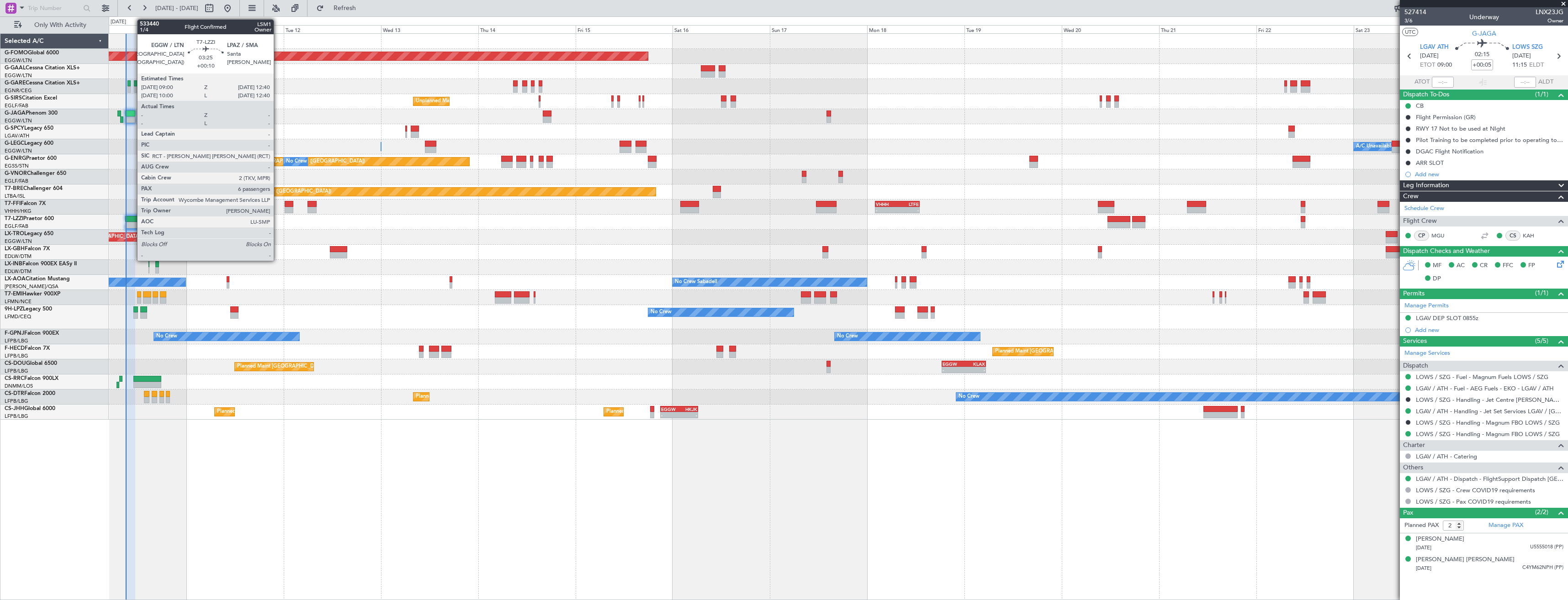
click at [134, 223] on div at bounding box center [132, 225] width 15 height 6
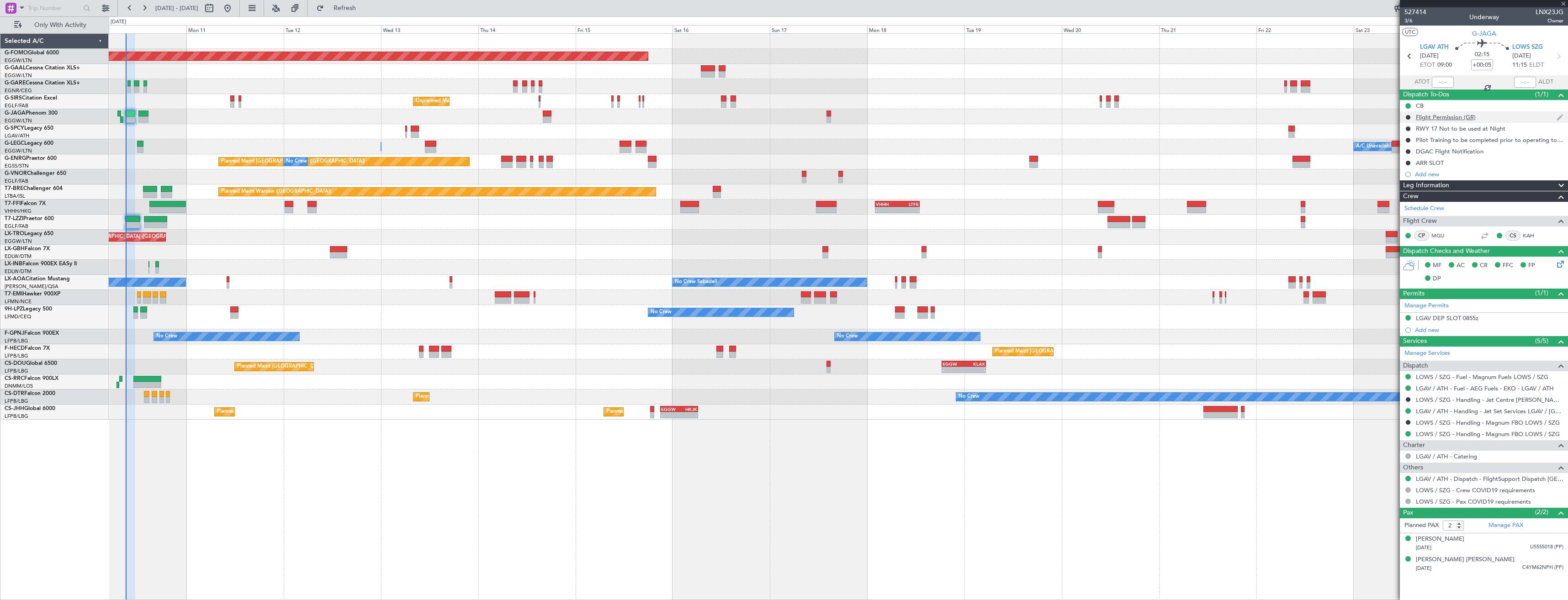
type input "+00:10"
type input "6"
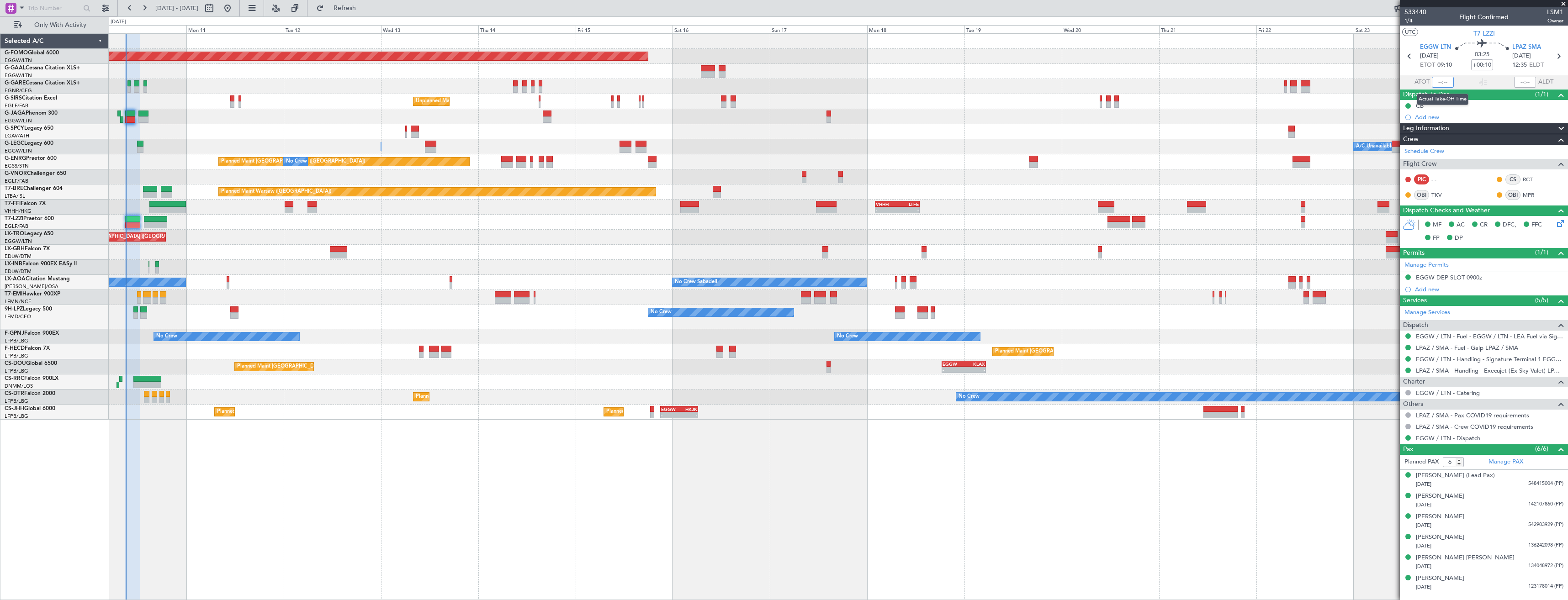
click at [1443, 83] on input "text" at bounding box center [1442, 83] width 22 height 11
type input "09:00"
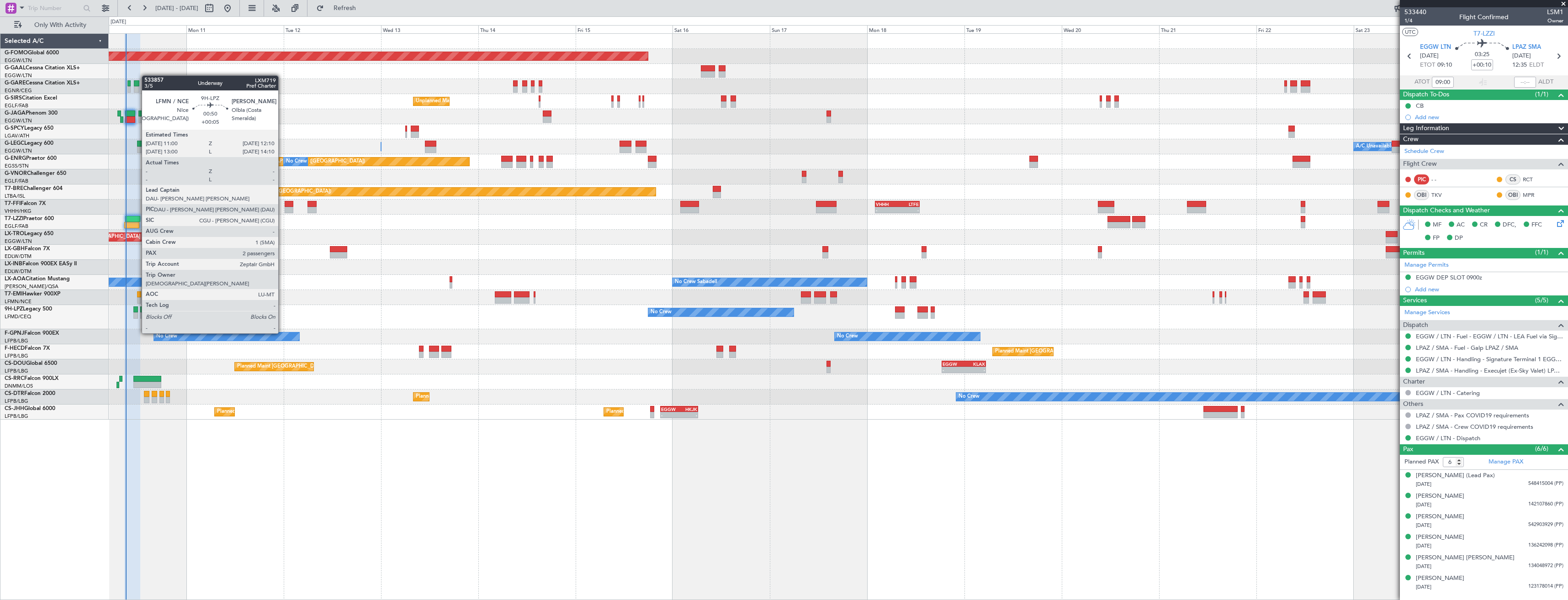
click at [137, 316] on div at bounding box center [135, 316] width 5 height 6
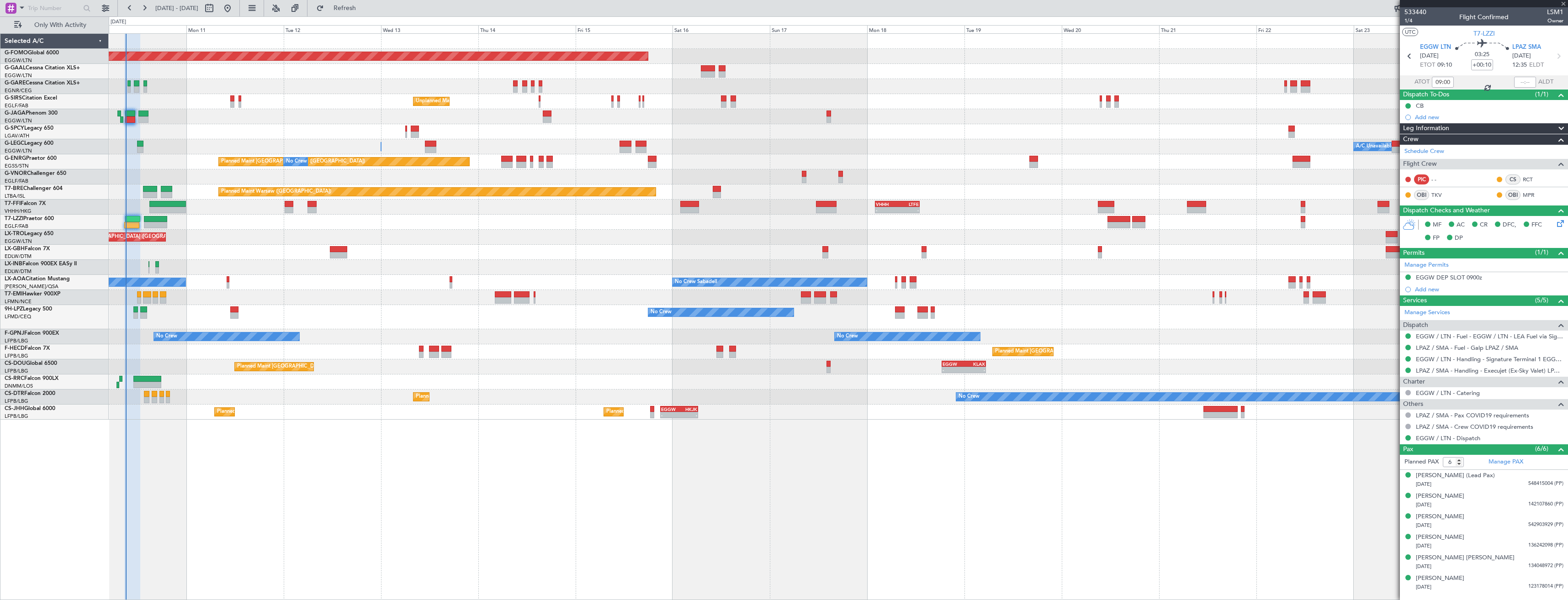
type input "+00:05"
type input "2"
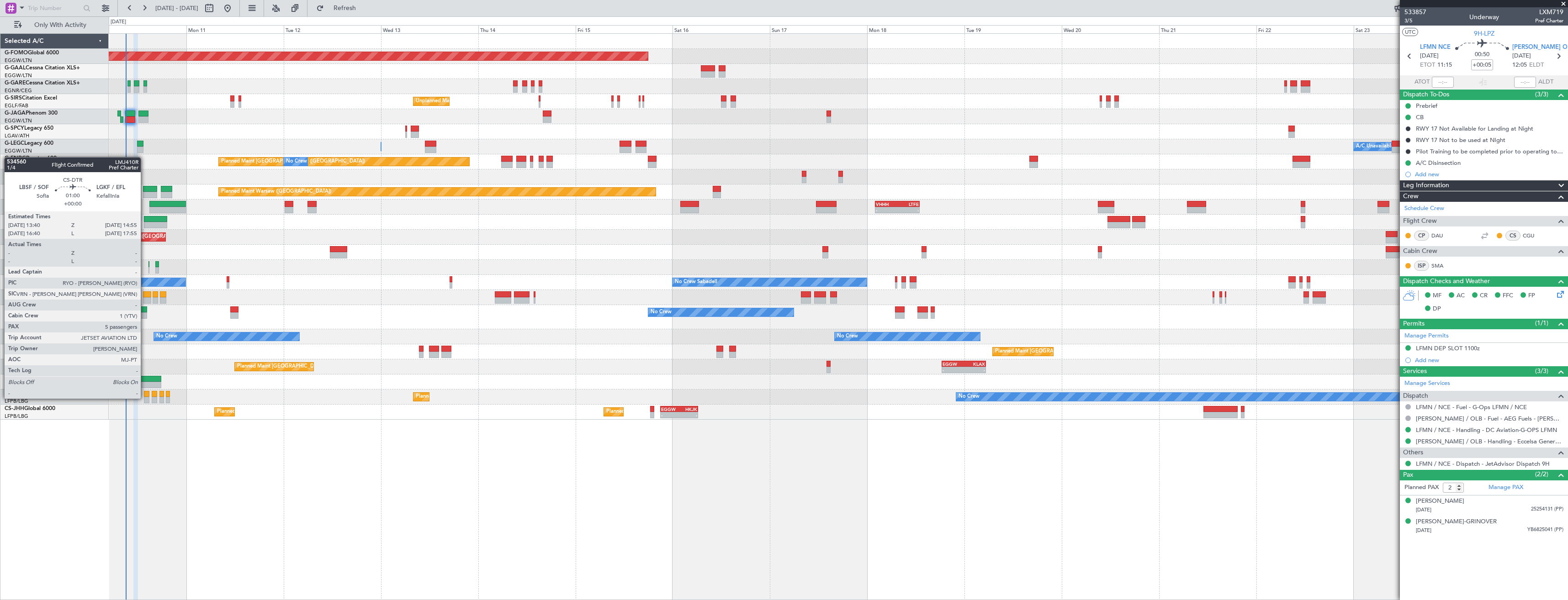
click at [145, 397] on div at bounding box center [147, 400] width 6 height 6
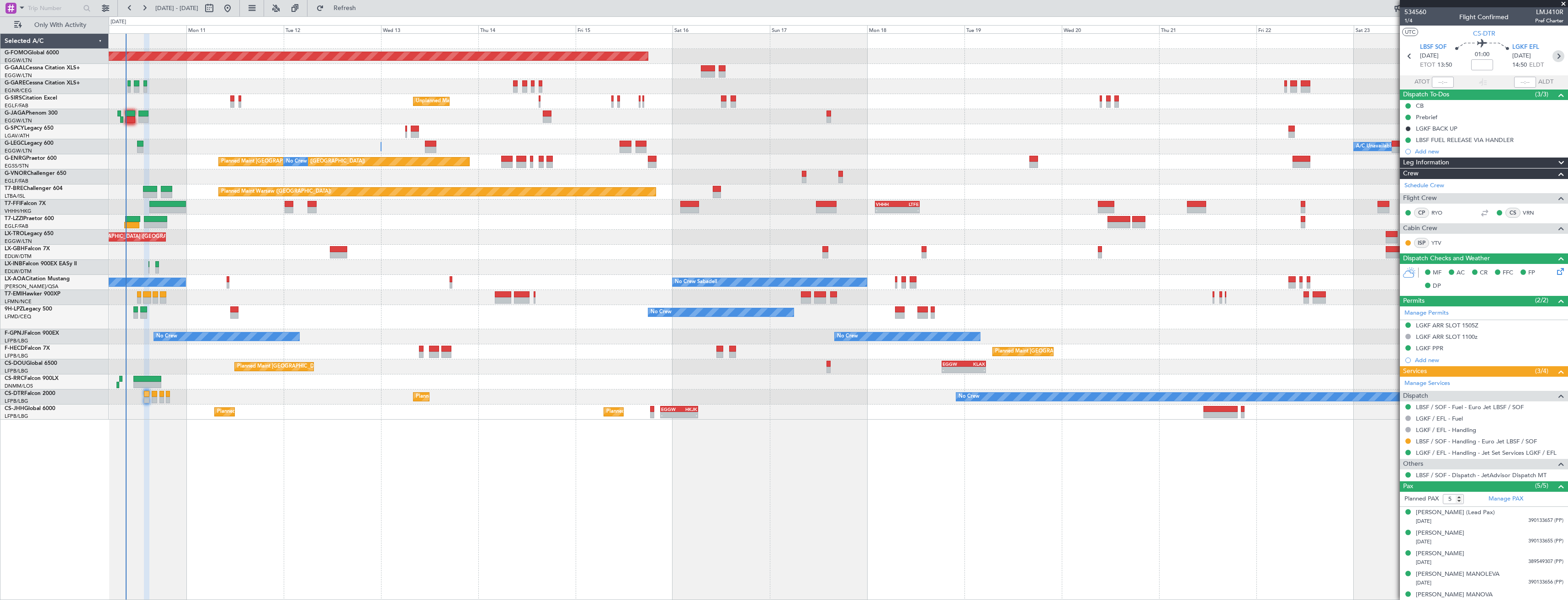
click at [1557, 56] on icon at bounding box center [1558, 56] width 12 height 12
type input "4"
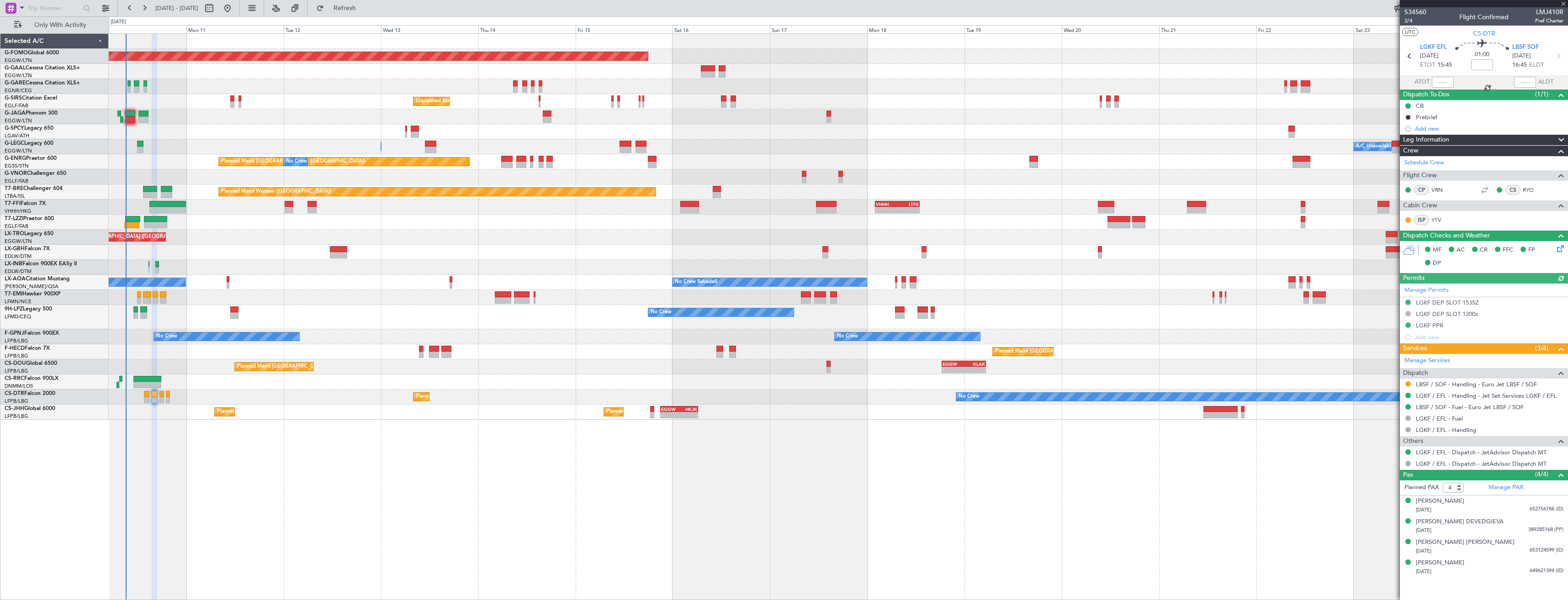
click at [1557, 56] on icon at bounding box center [1558, 56] width 12 height 12
click at [1555, 56] on icon at bounding box center [1558, 56] width 12 height 12
type input "+00:15"
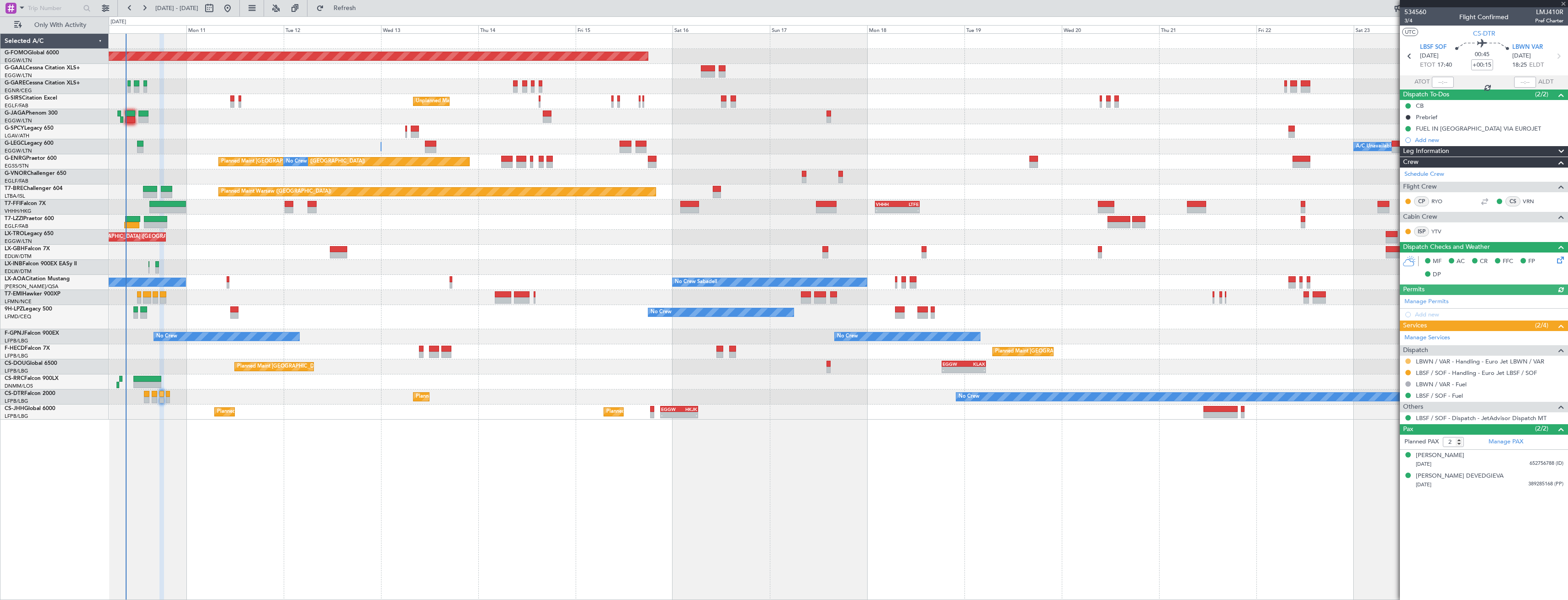
click at [1406, 363] on button at bounding box center [1408, 360] width 6 height 6
drag, startPoint x: 1401, startPoint y: 471, endPoint x: 1437, endPoint y: 382, distance: 96.0
click at [1401, 470] on li "Confirmed" at bounding box center [1408, 469] width 106 height 14
click at [1559, 54] on icon at bounding box center [1558, 56] width 12 height 12
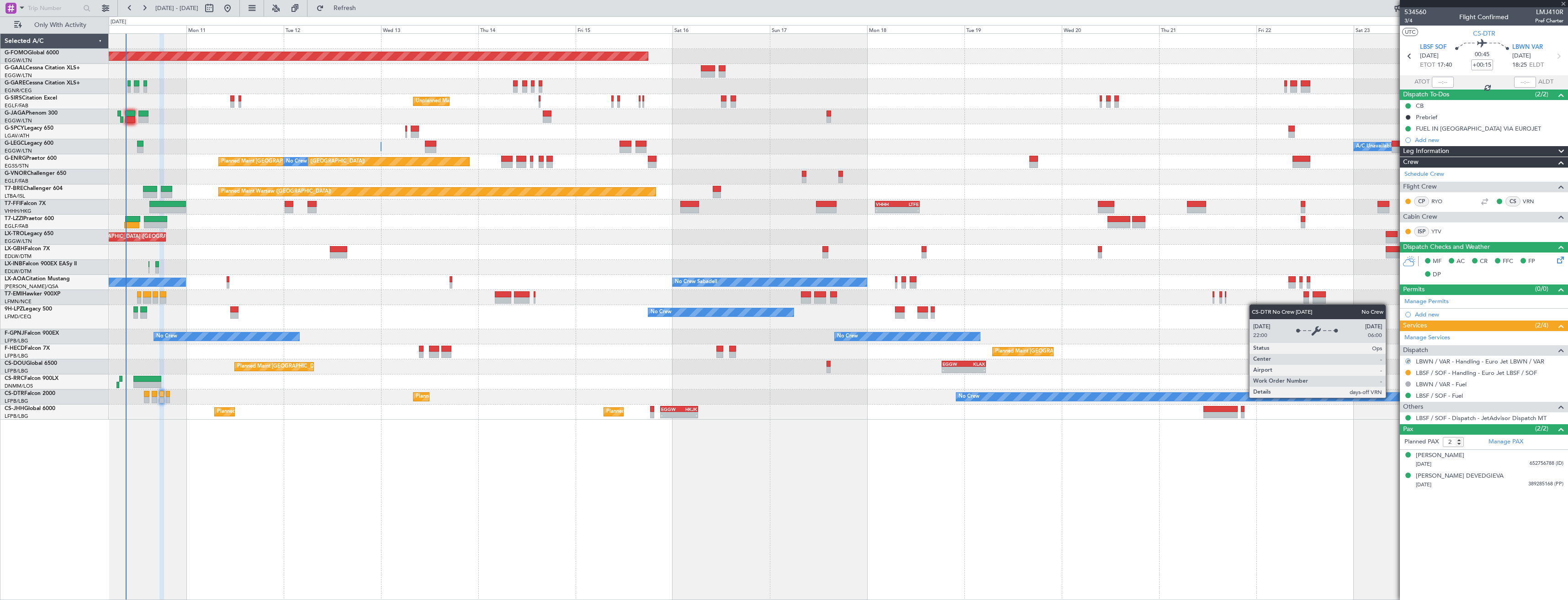
type input "0"
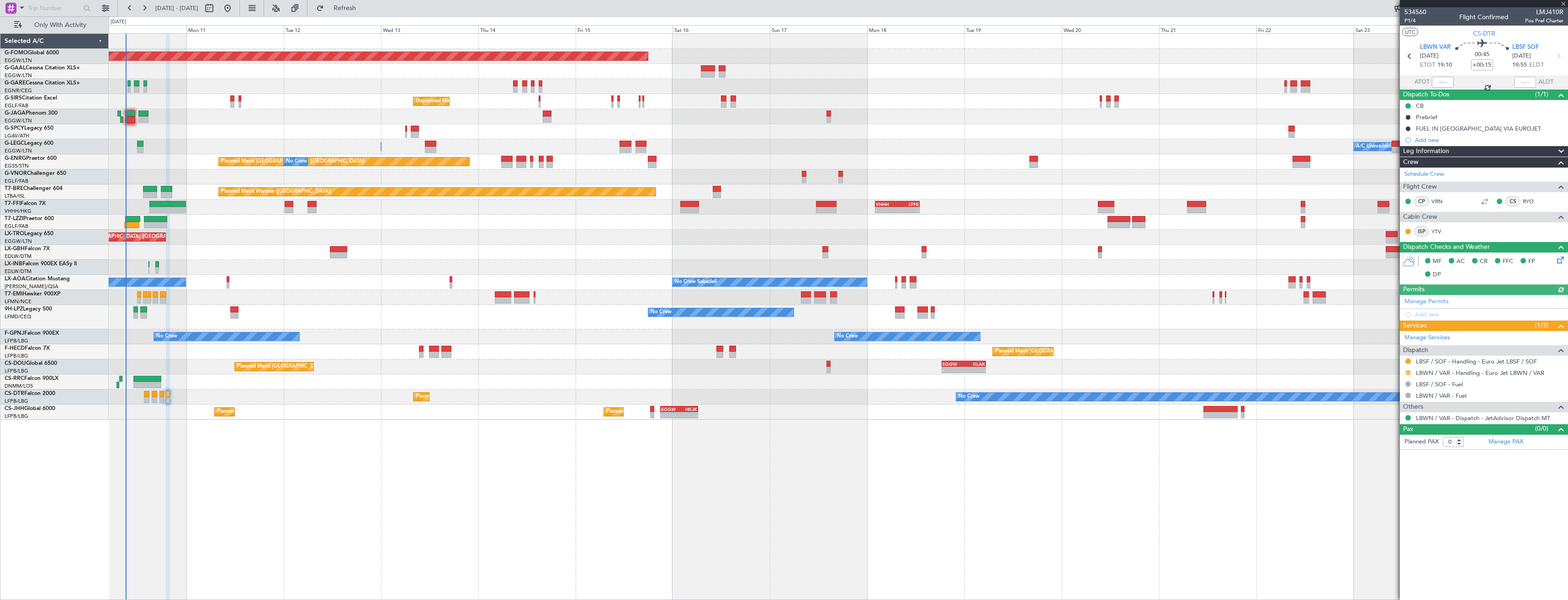
click at [1410, 372] on button at bounding box center [1408, 372] width 6 height 6
click at [1373, 479] on span "Confirmed" at bounding box center [1381, 481] width 28 height 9
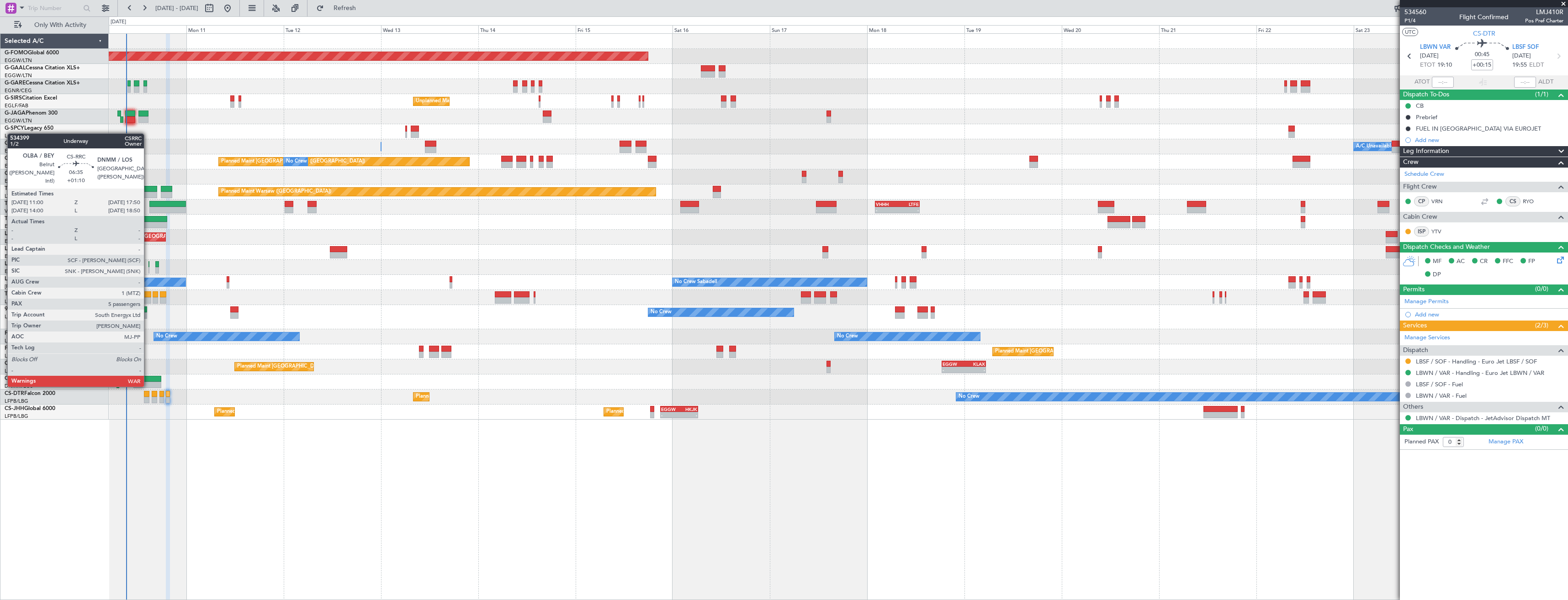
click at [148, 385] on div at bounding box center [147, 385] width 28 height 6
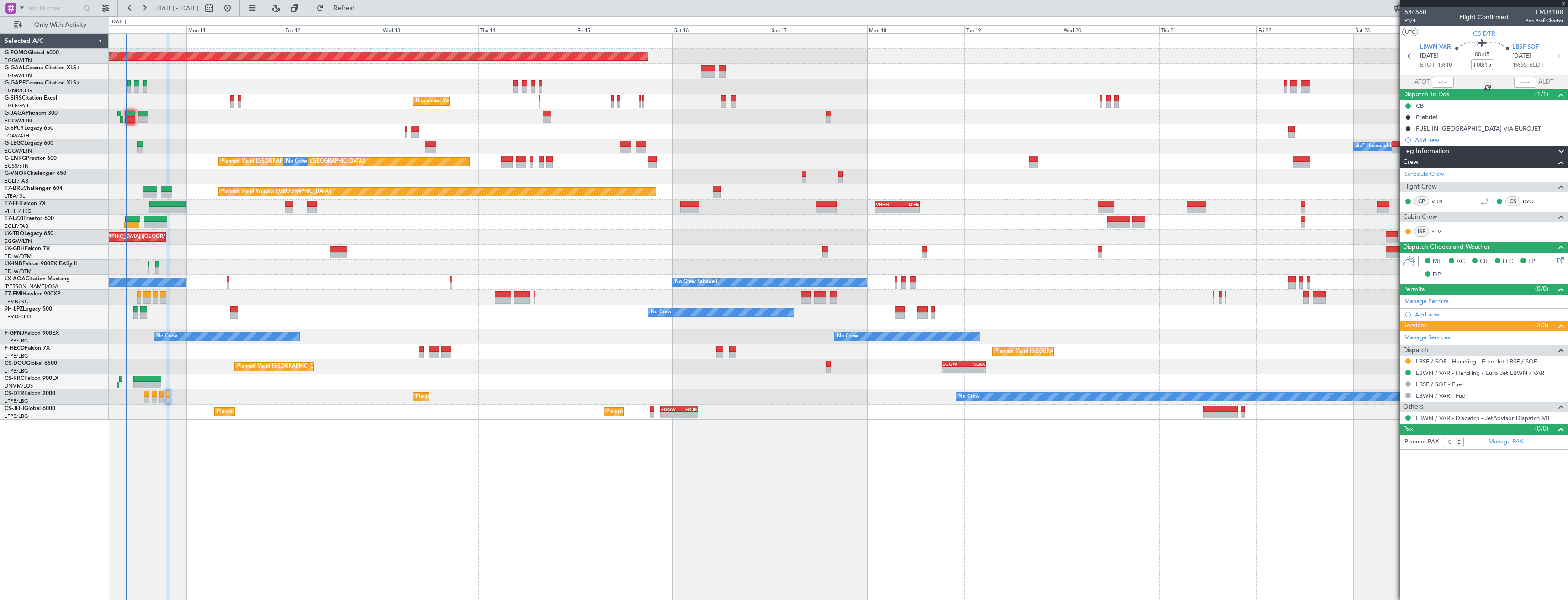
type input "+01:10"
type input "5"
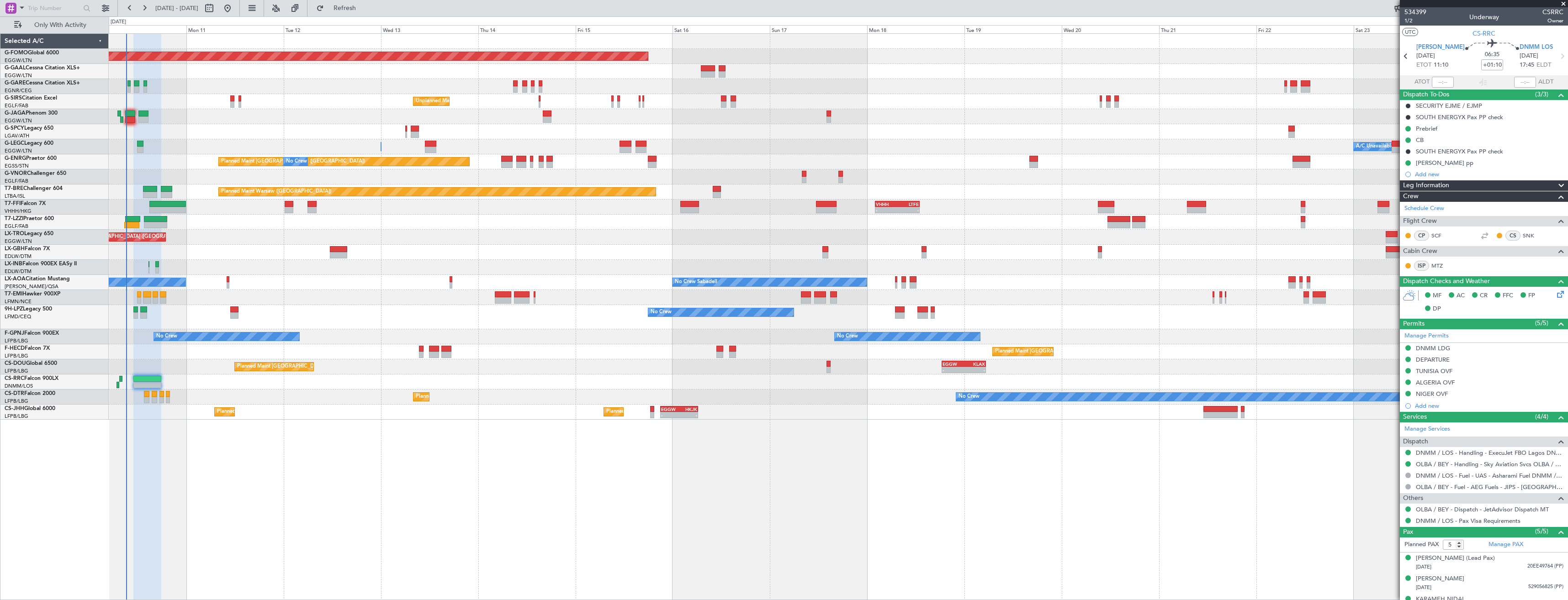
click at [1034, 202] on div "Planned Maint Windsor Locks ([PERSON_NAME] Intl) Planned [GEOGRAPHIC_DATA] No C…" at bounding box center [839, 227] width 1459 height 386
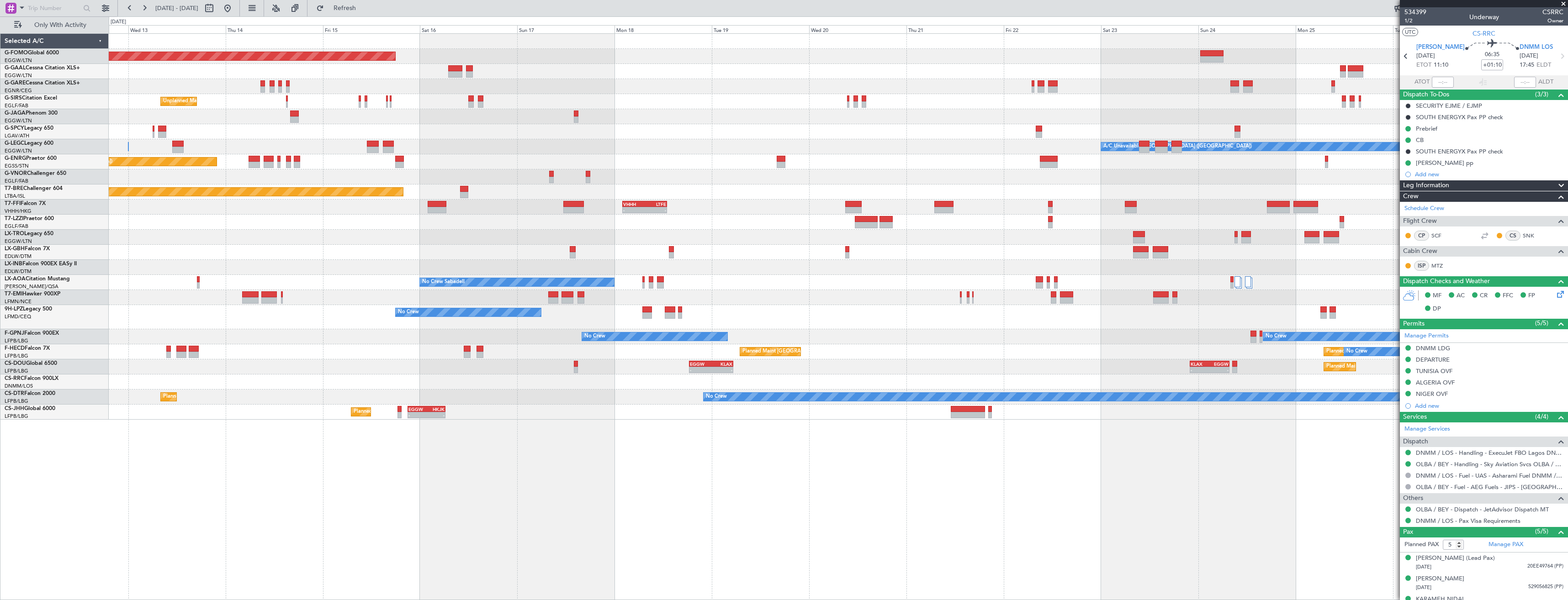
click at [953, 213] on div "Planned Maint Windsor Locks ([PERSON_NAME] Intl) Planned [GEOGRAPHIC_DATA] No C…" at bounding box center [839, 227] width 1459 height 386
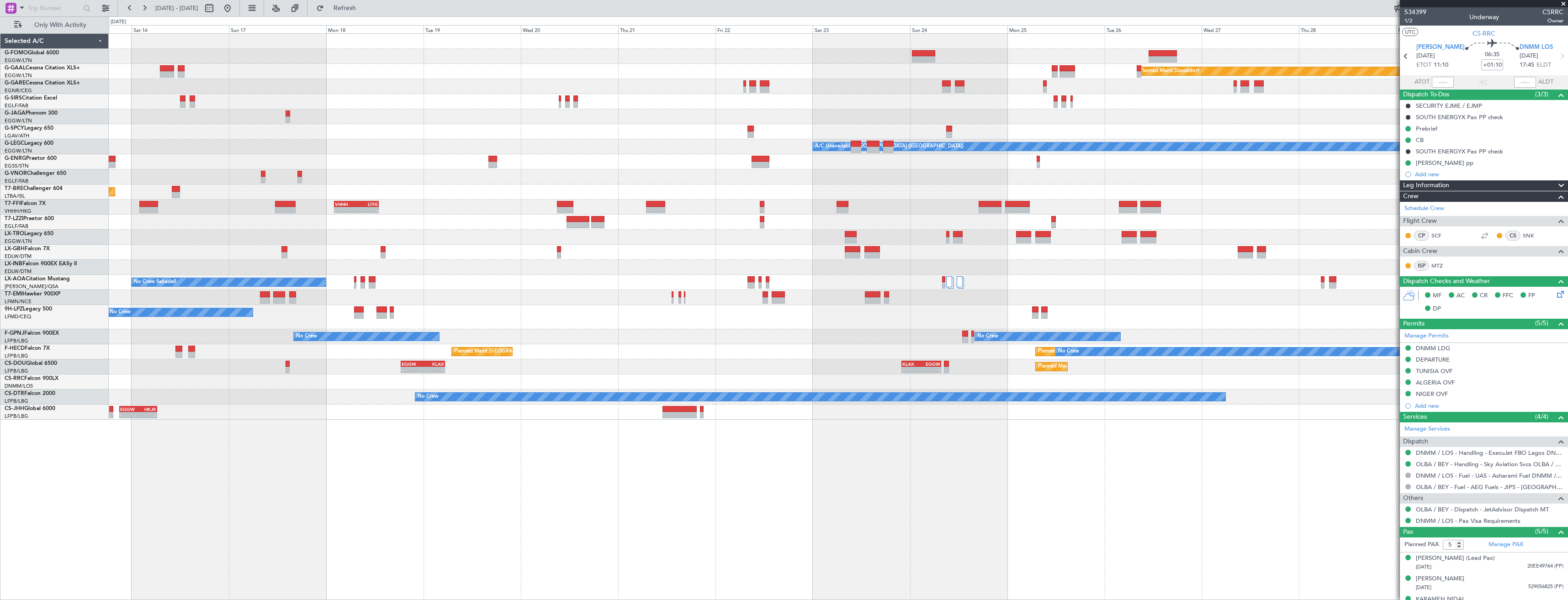
click at [1030, 211] on div "Planned Maint Windsor Locks ([PERSON_NAME] Intl) Planned [GEOGRAPHIC_DATA] Unpl…" at bounding box center [839, 227] width 1459 height 386
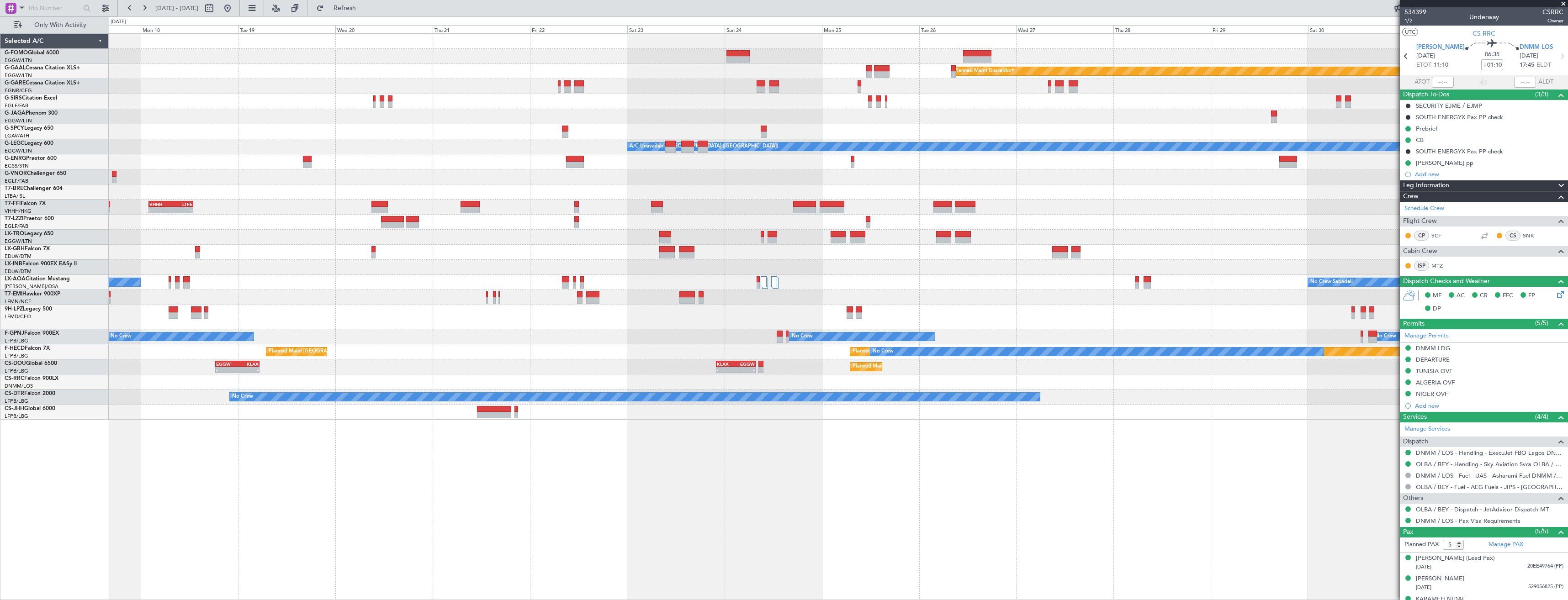
click at [1041, 191] on div "Planned Maint Warsaw ([GEOGRAPHIC_DATA])" at bounding box center [839, 191] width 1459 height 15
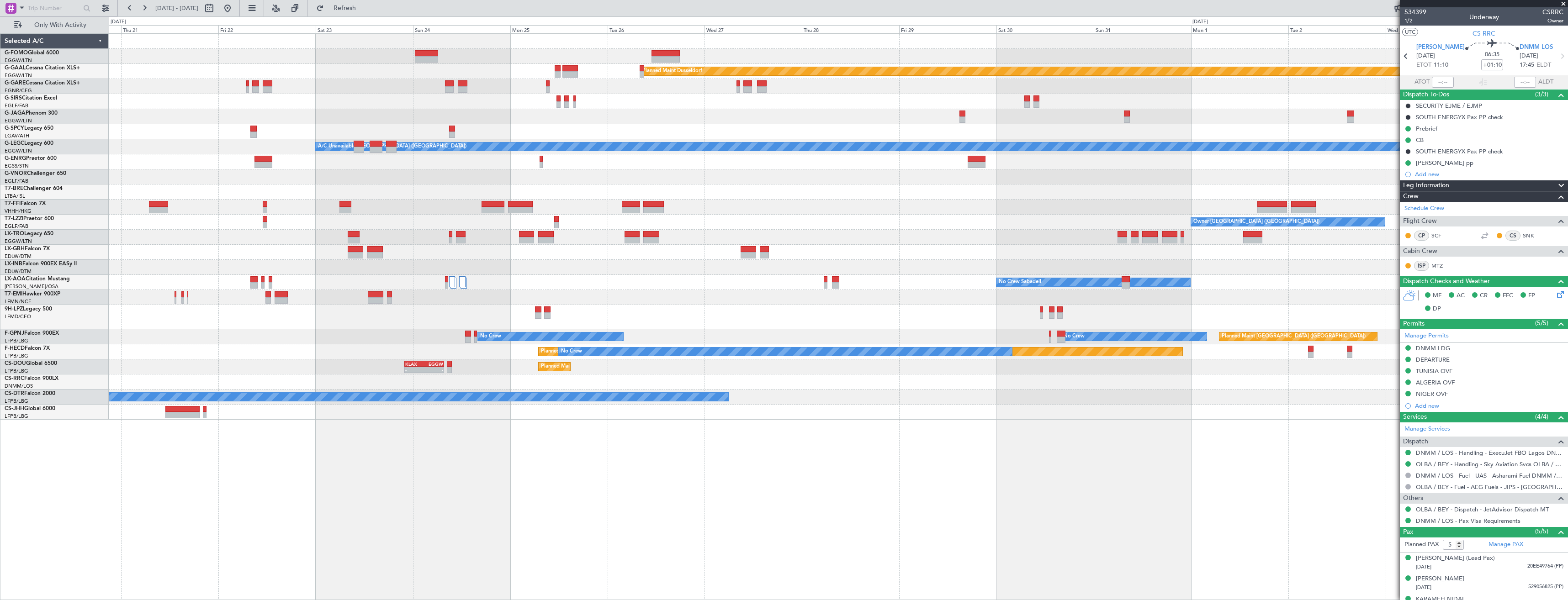
click at [1043, 192] on div at bounding box center [839, 191] width 1459 height 15
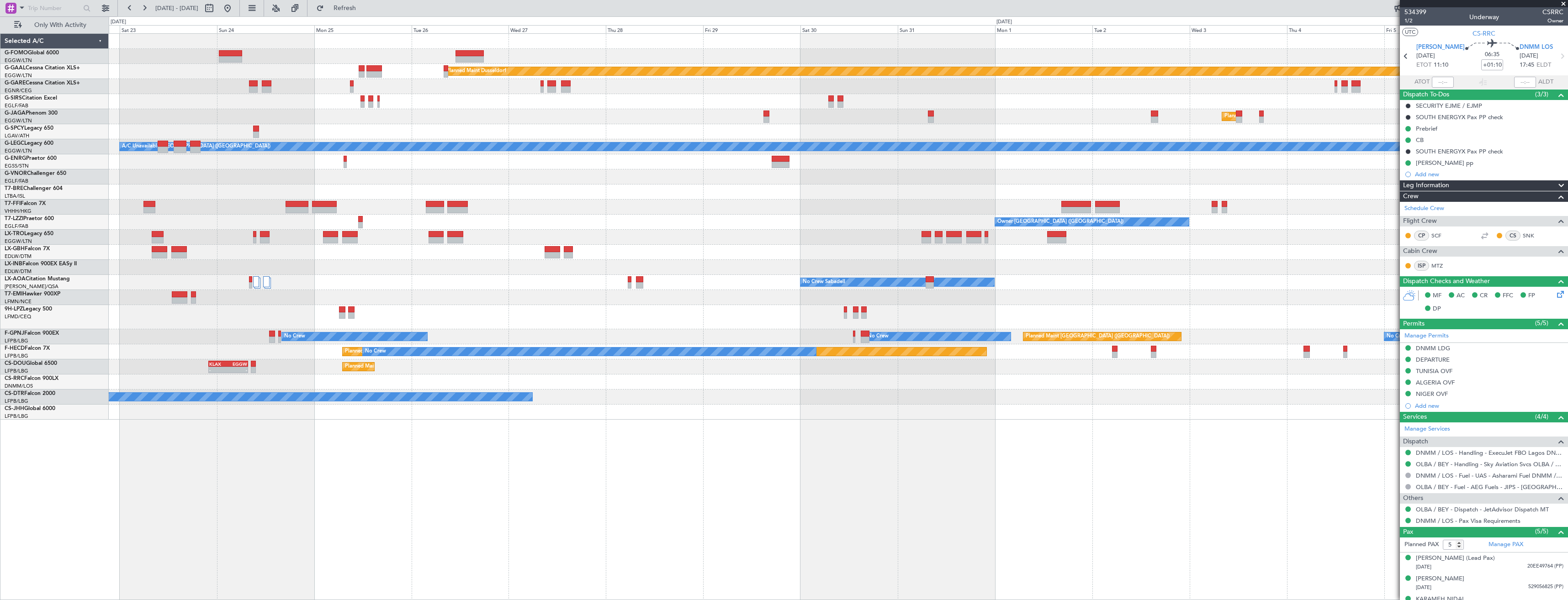
click at [1170, 188] on div "Planned Maint Dusseldorf Planned Maint [GEOGRAPHIC_DATA] ([GEOGRAPHIC_DATA]) A/…" at bounding box center [839, 227] width 1459 height 386
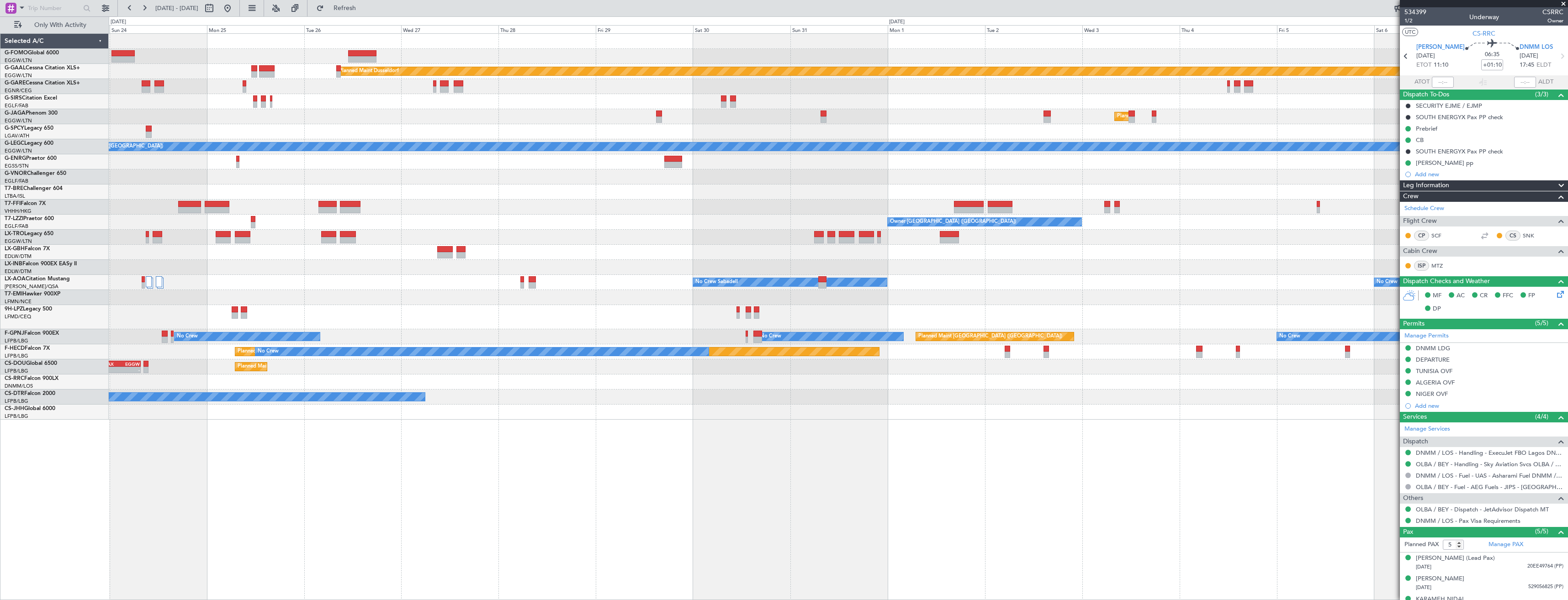
click at [1061, 214] on div "Planned Maint Dusseldorf Planned Maint [GEOGRAPHIC_DATA] ([GEOGRAPHIC_DATA]) A/…" at bounding box center [839, 227] width 1459 height 386
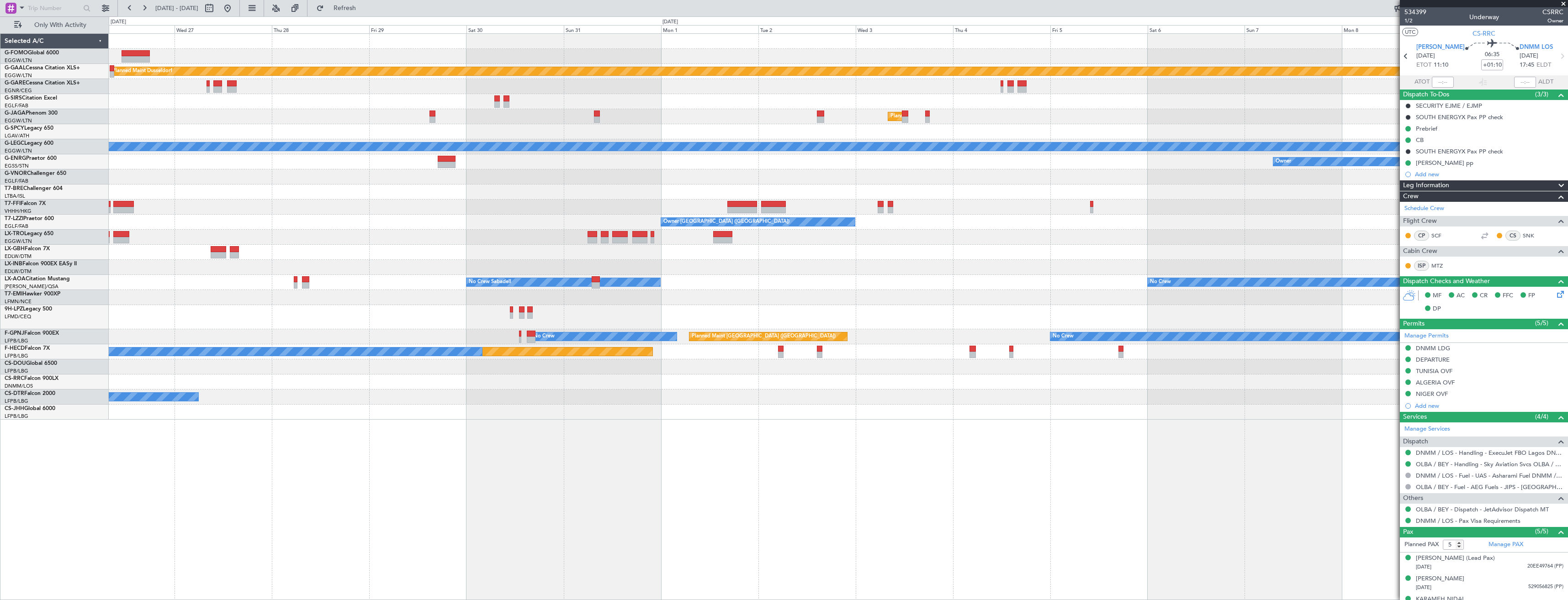
click at [1148, 208] on div "Planned Maint Dusseldorf Planned Maint [GEOGRAPHIC_DATA] ([GEOGRAPHIC_DATA]) A/…" at bounding box center [839, 227] width 1459 height 386
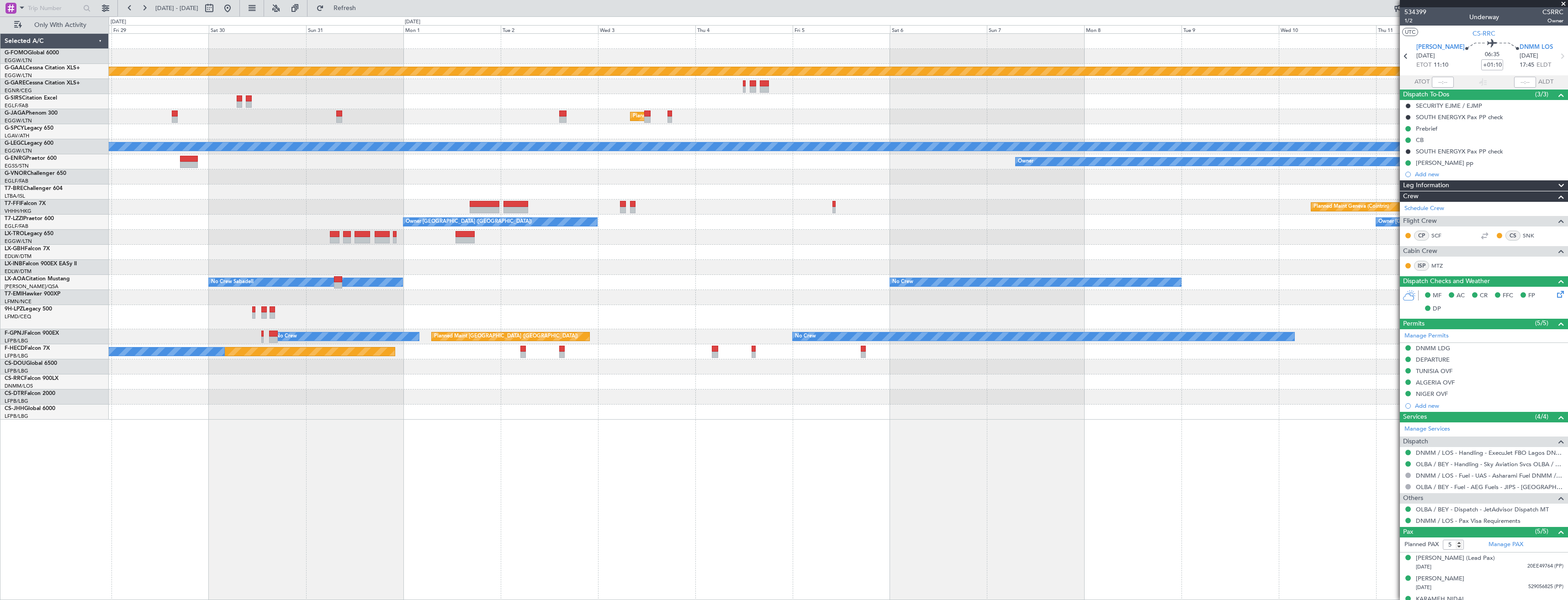
click at [1120, 226] on div "Planned Maint Dusseldorf Planned Maint [GEOGRAPHIC_DATA] ([GEOGRAPHIC_DATA]) A/…" at bounding box center [839, 227] width 1459 height 386
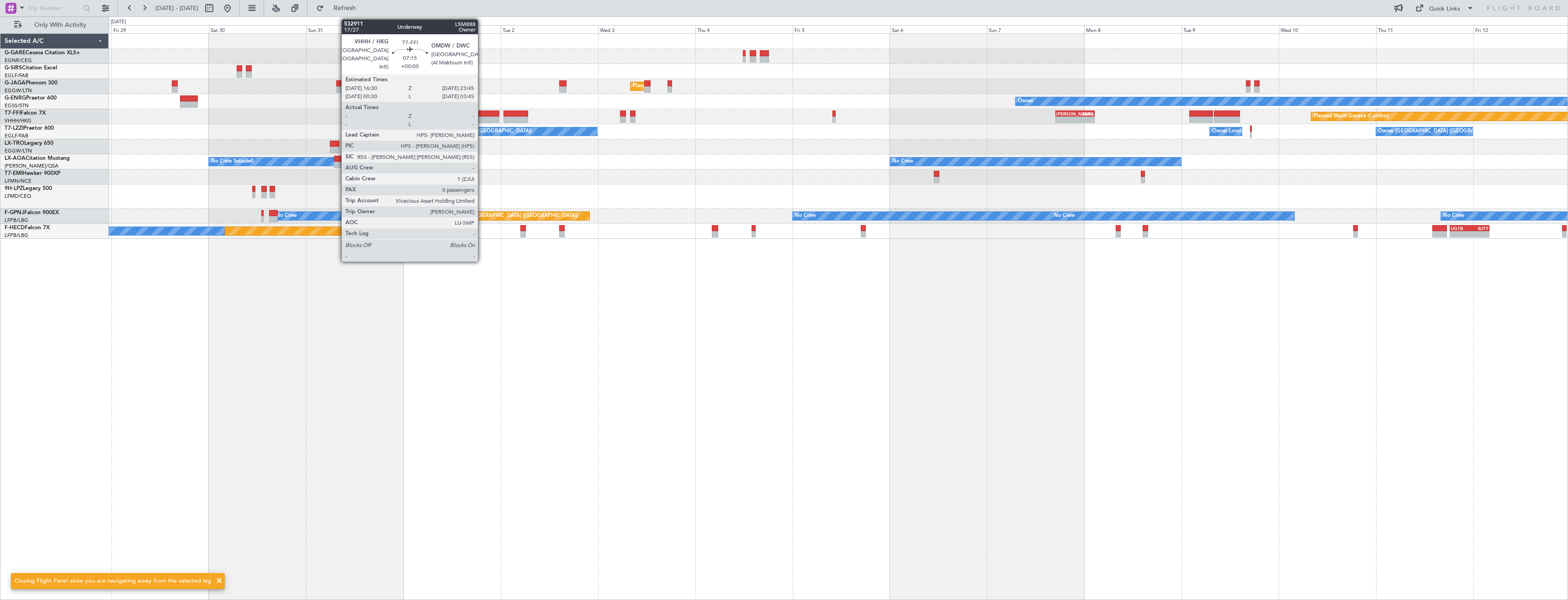
click at [482, 116] on div at bounding box center [484, 119] width 30 height 6
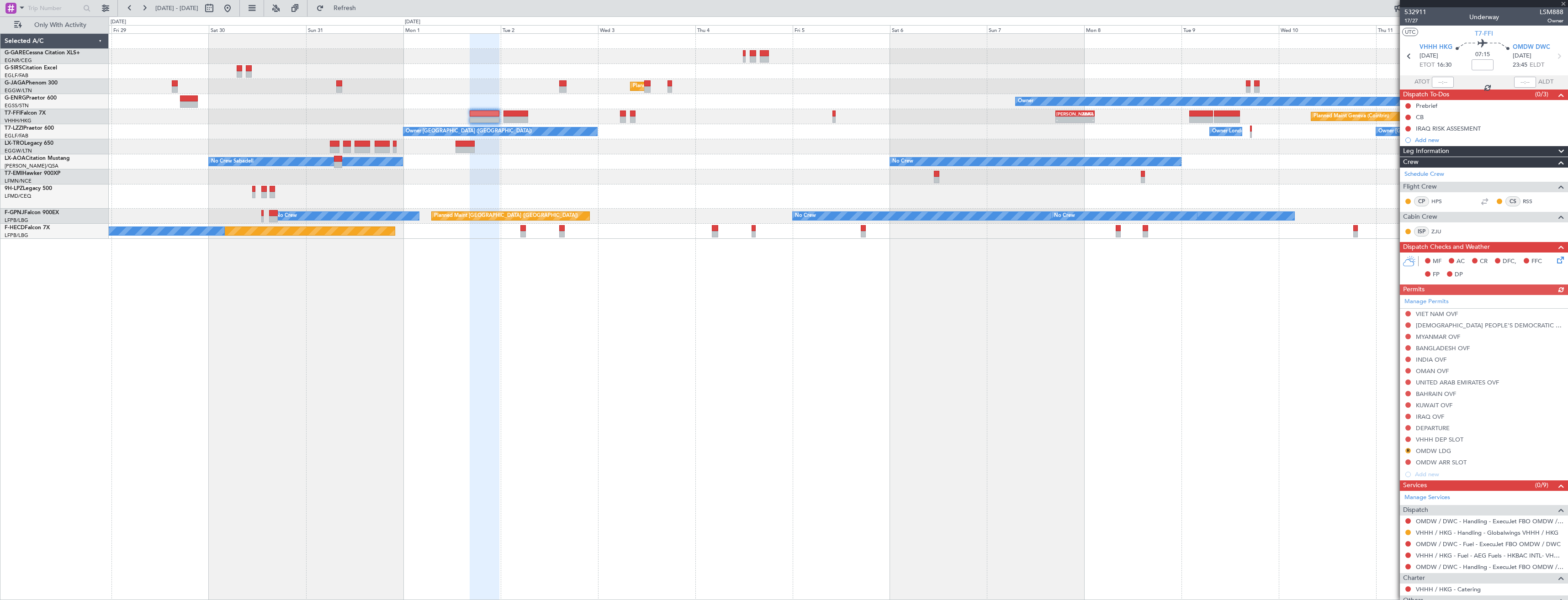
scroll to position [66, 0]
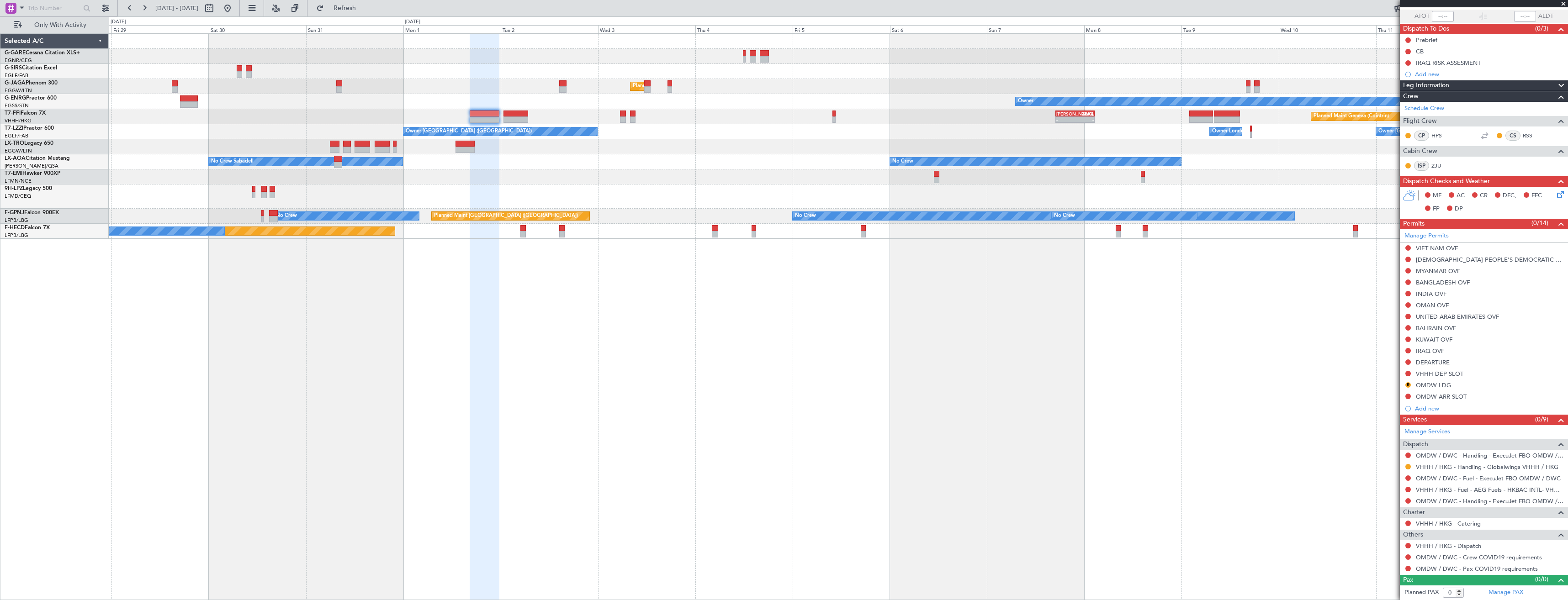
click at [1041, 226] on div "Planned Maint [GEOGRAPHIC_DATA] ([GEOGRAPHIC_DATA]) Owner Planned Maint Geneva …" at bounding box center [839, 136] width 1459 height 205
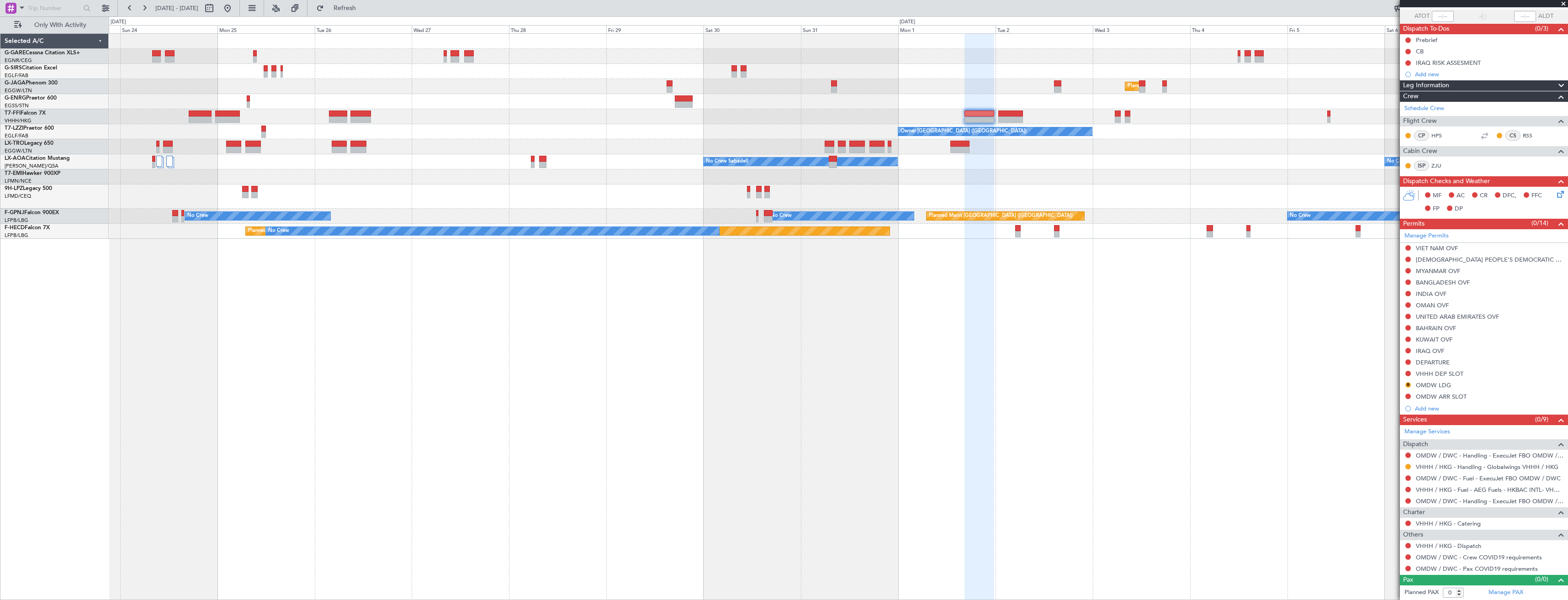
click at [882, 238] on div "Planned Maint [GEOGRAPHIC_DATA] ([GEOGRAPHIC_DATA]) Owner - - [PERSON_NAME] 17:…" at bounding box center [839, 316] width 1459 height 566
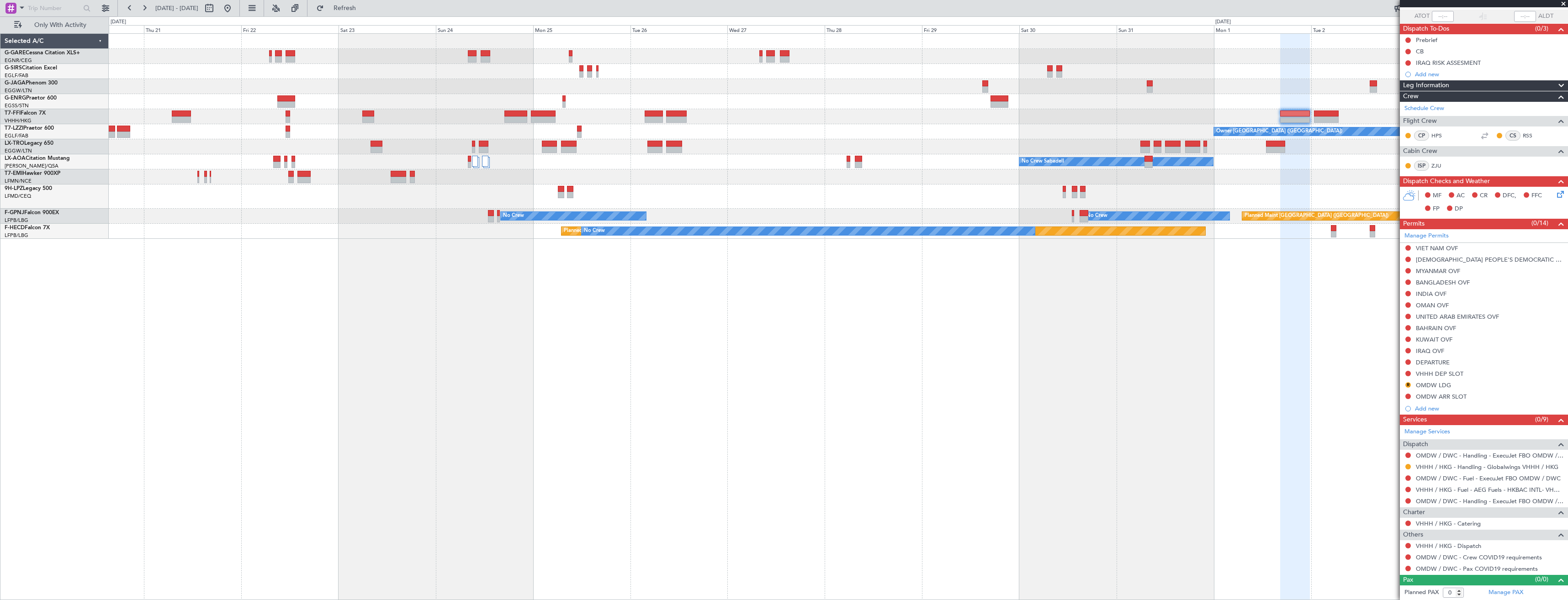
click at [775, 291] on div "Planned Maint [GEOGRAPHIC_DATA] ([GEOGRAPHIC_DATA]) Owner VHHH 02:00 Z LTFE 13:…" at bounding box center [839, 316] width 1459 height 566
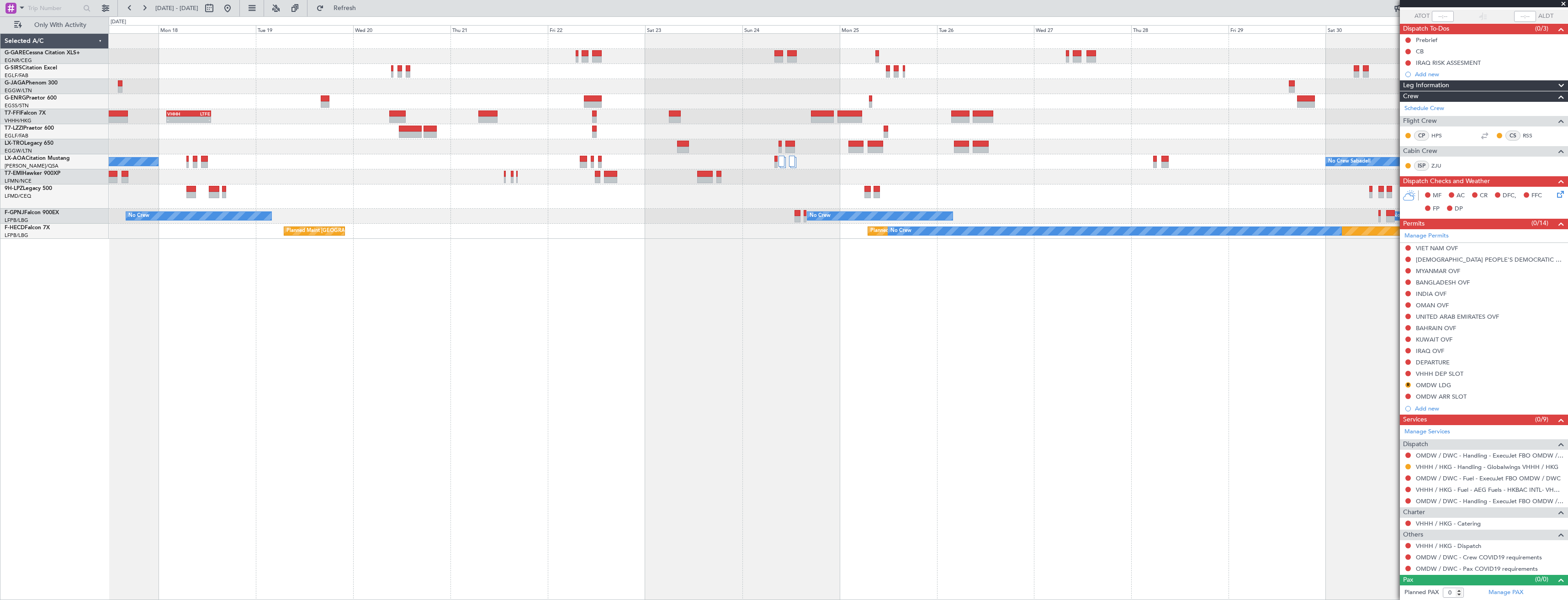
click at [673, 305] on div "Planned Maint [GEOGRAPHIC_DATA] ([GEOGRAPHIC_DATA]) Planned Maint [GEOGRAPHIC_D…" at bounding box center [839, 316] width 1459 height 566
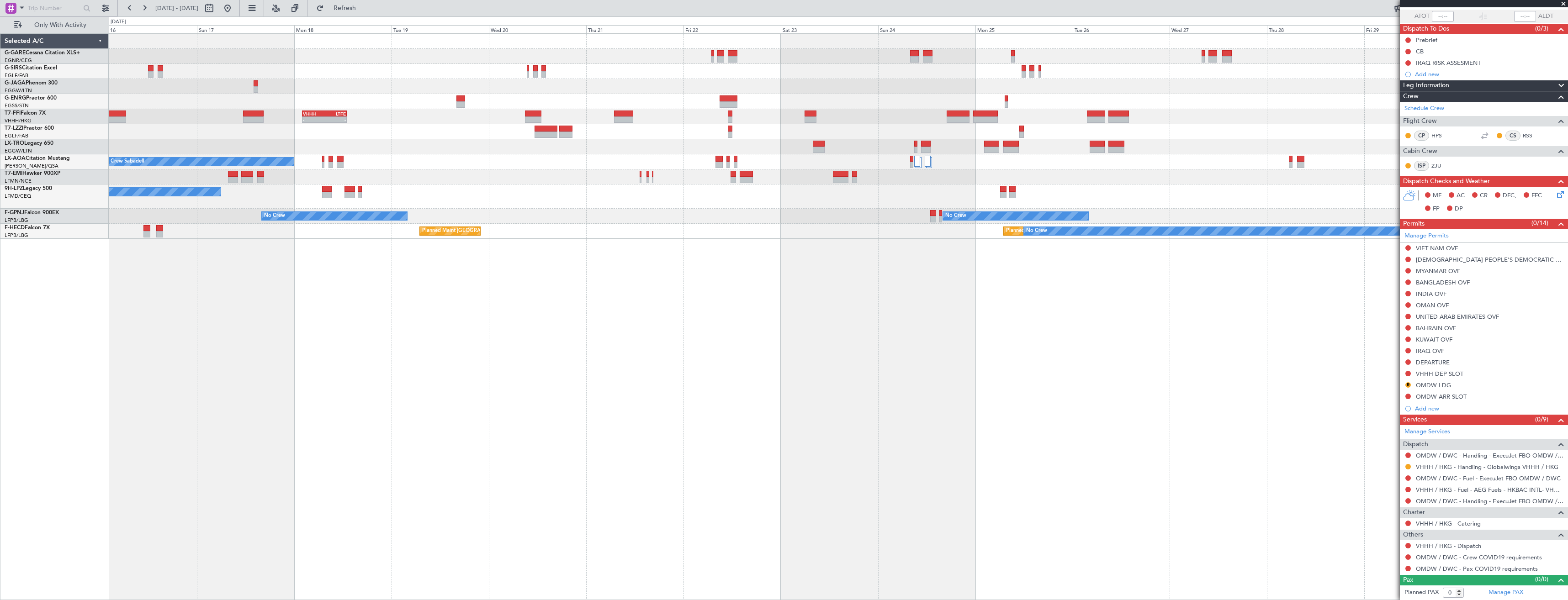
click at [678, 341] on div "Unplanned Maint [GEOGRAPHIC_DATA] ([GEOGRAPHIC_DATA]) Planned Maint [GEOGRAPHIC…" at bounding box center [839, 316] width 1459 height 566
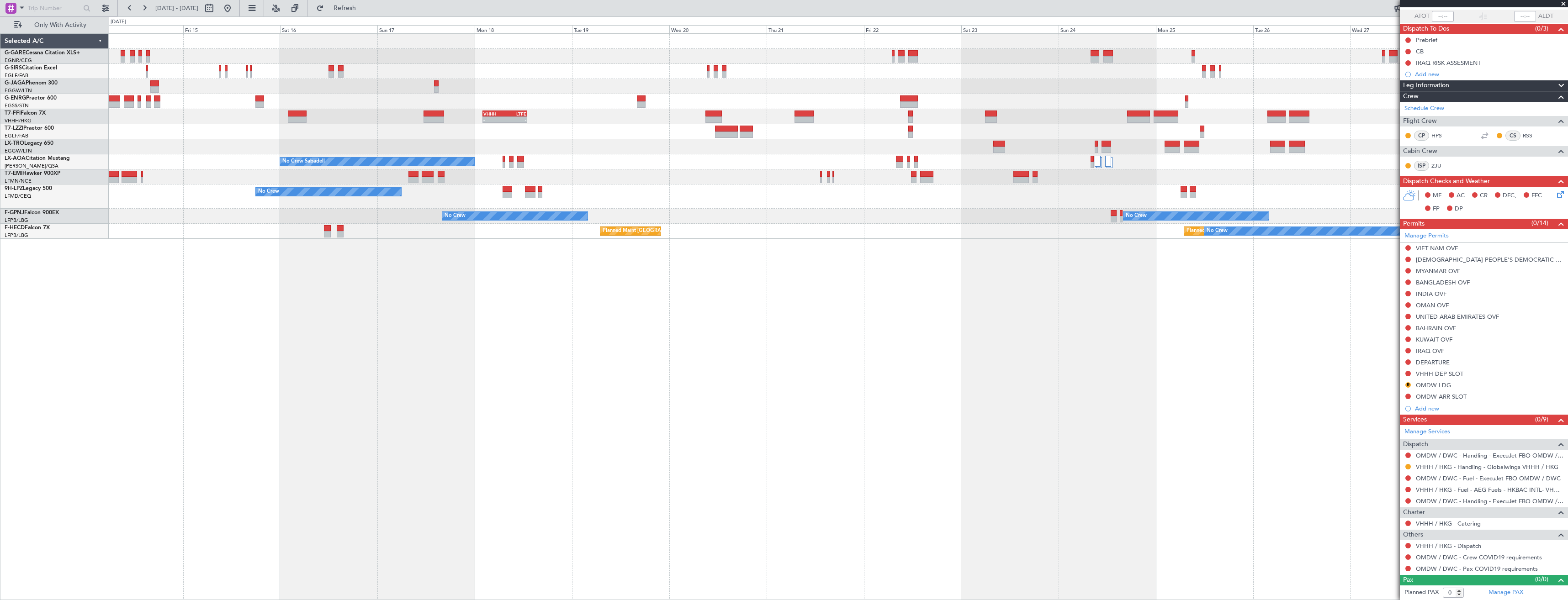
click at [663, 348] on div "Unplanned Maint [GEOGRAPHIC_DATA] ([GEOGRAPHIC_DATA]) No Crew Planned Maint [GE…" at bounding box center [839, 316] width 1459 height 566
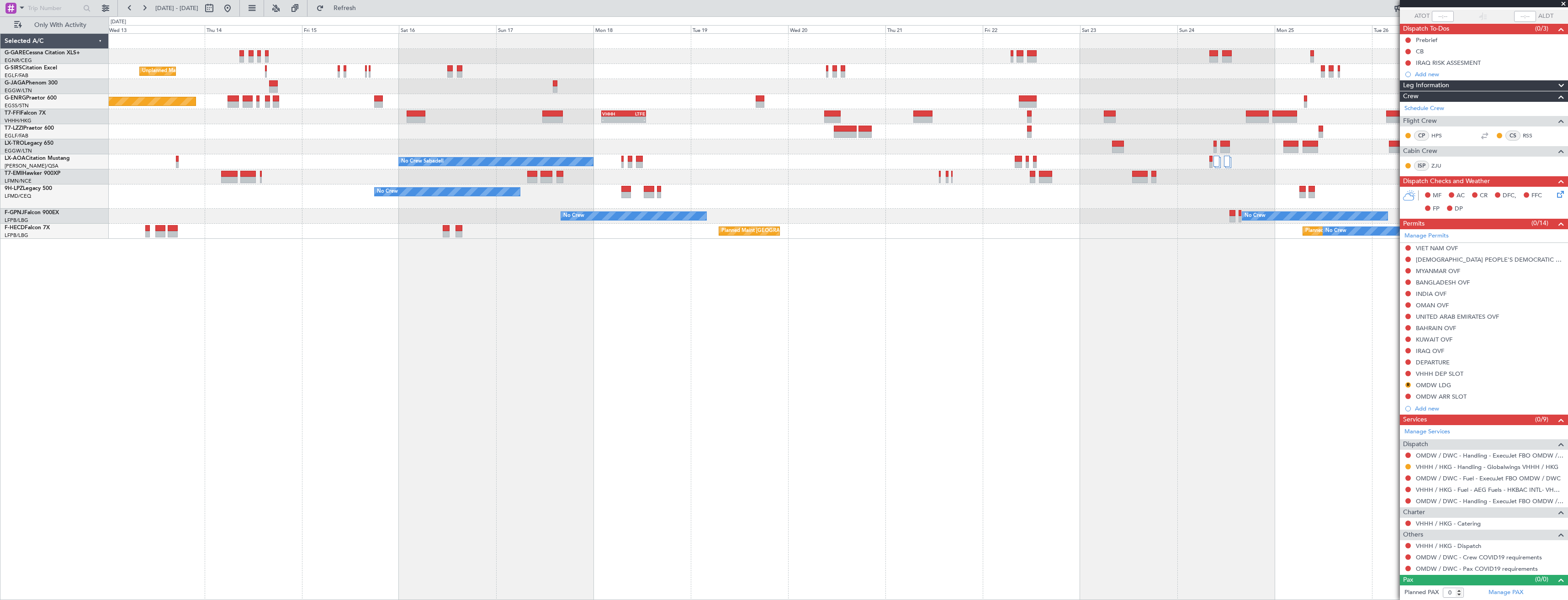
click at [726, 348] on div "Unplanned Maint [GEOGRAPHIC_DATA] ([GEOGRAPHIC_DATA]) Planned Maint [GEOGRAPHIC…" at bounding box center [839, 316] width 1459 height 566
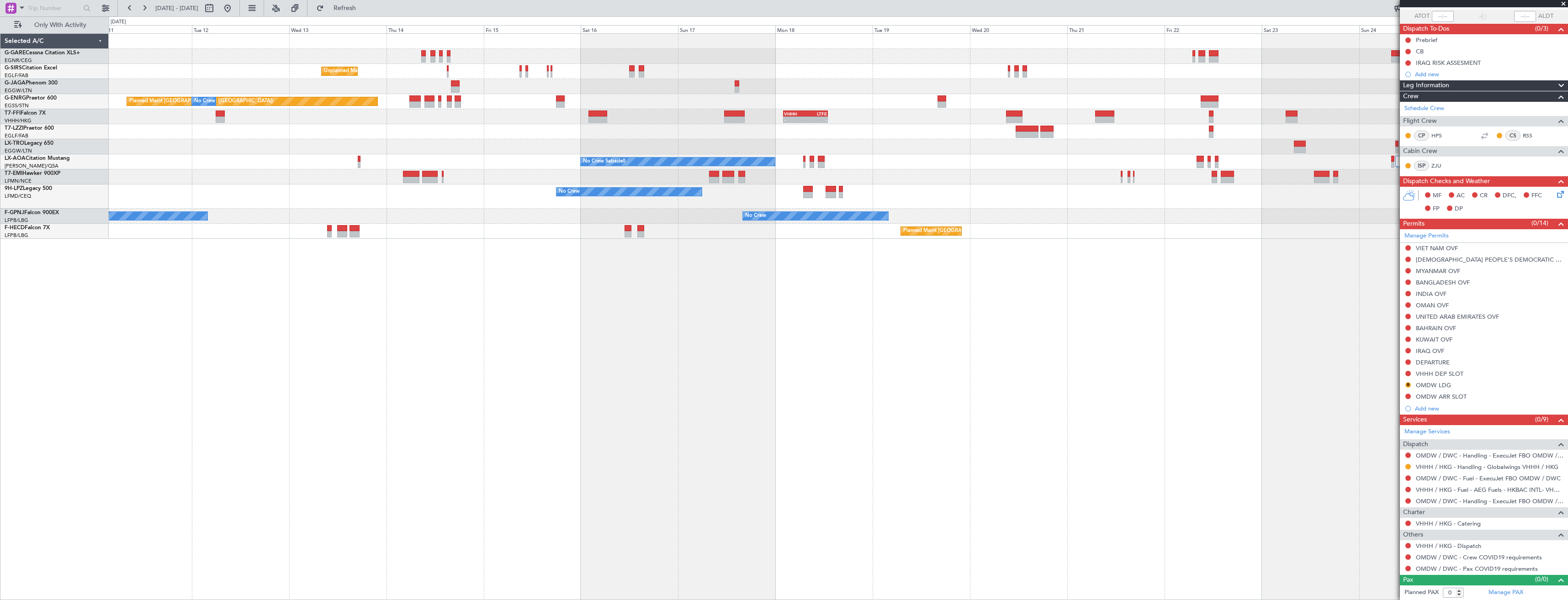
click at [682, 344] on div "Unplanned Maint [GEOGRAPHIC_DATA] ([GEOGRAPHIC_DATA]) Planned Maint [GEOGRAPHIC…" at bounding box center [839, 316] width 1459 height 566
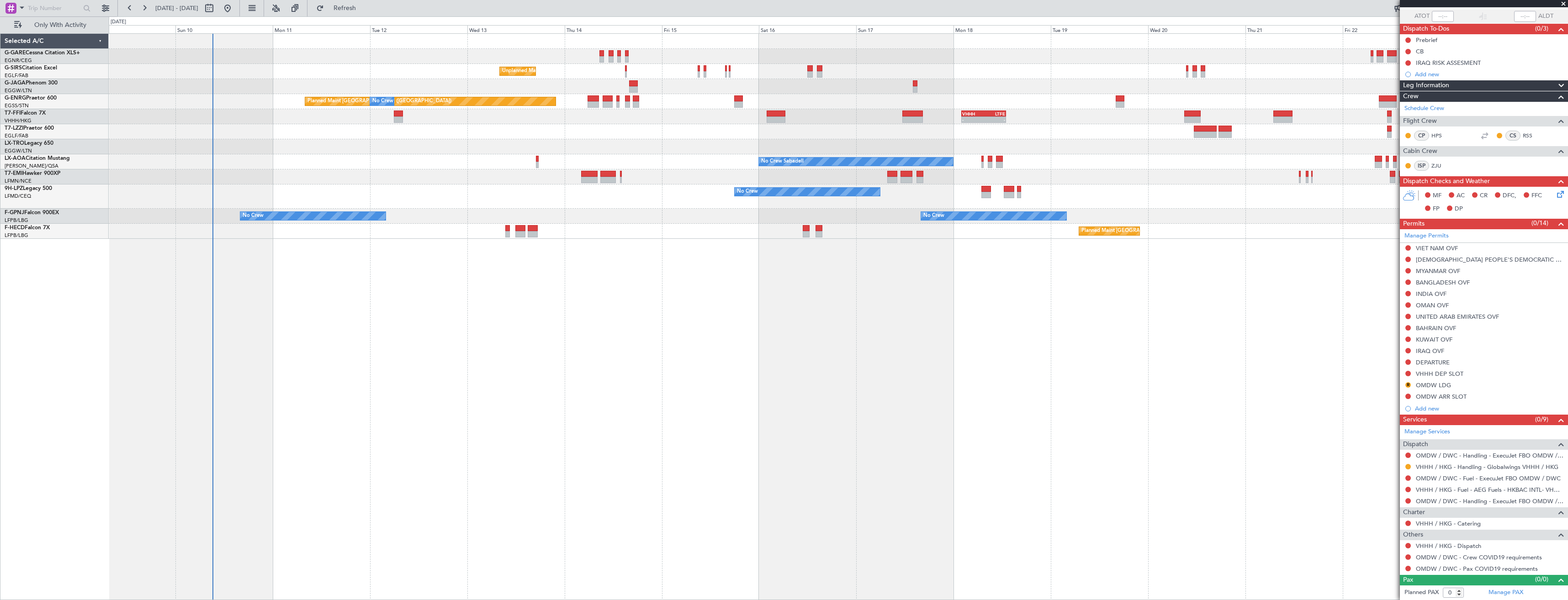
click at [717, 342] on div "Unplanned Maint [GEOGRAPHIC_DATA] ([GEOGRAPHIC_DATA]) Planned Maint [GEOGRAPHIC…" at bounding box center [839, 316] width 1459 height 566
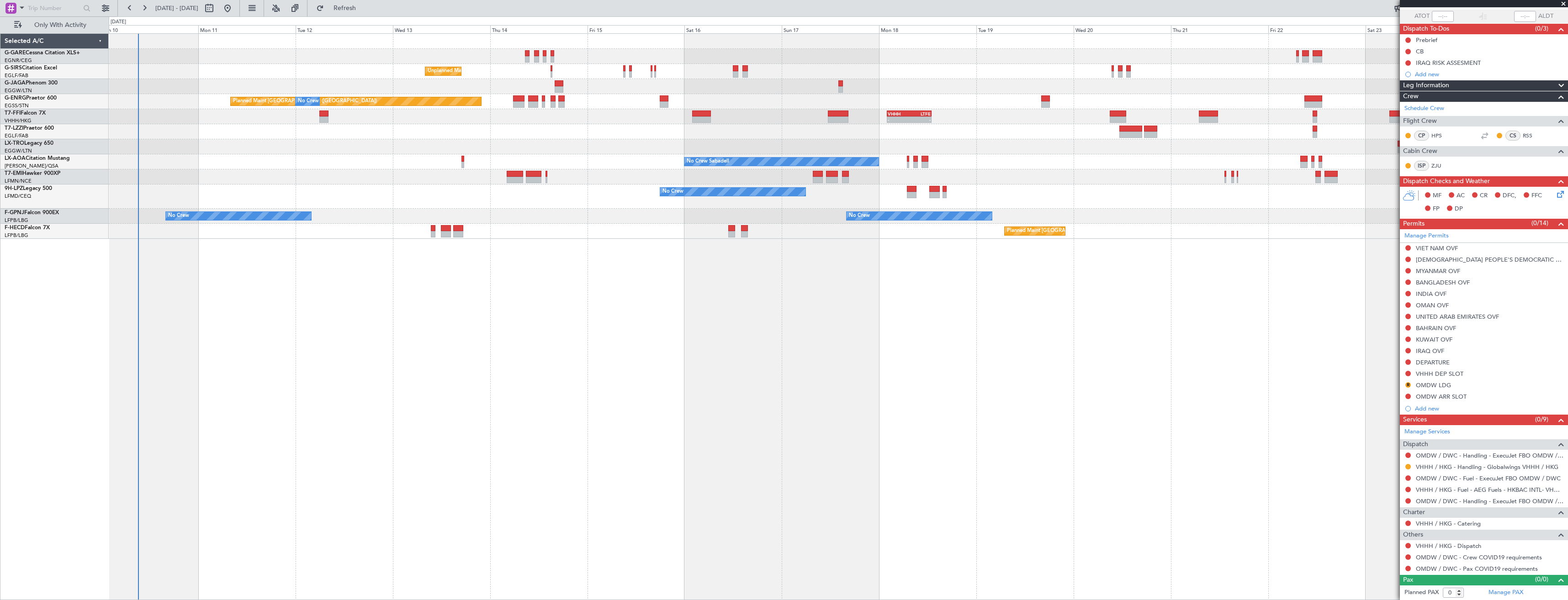
click at [404, 370] on div "Unplanned Maint [GEOGRAPHIC_DATA] ([GEOGRAPHIC_DATA]) Planned Maint [GEOGRAPHIC…" at bounding box center [839, 316] width 1459 height 566
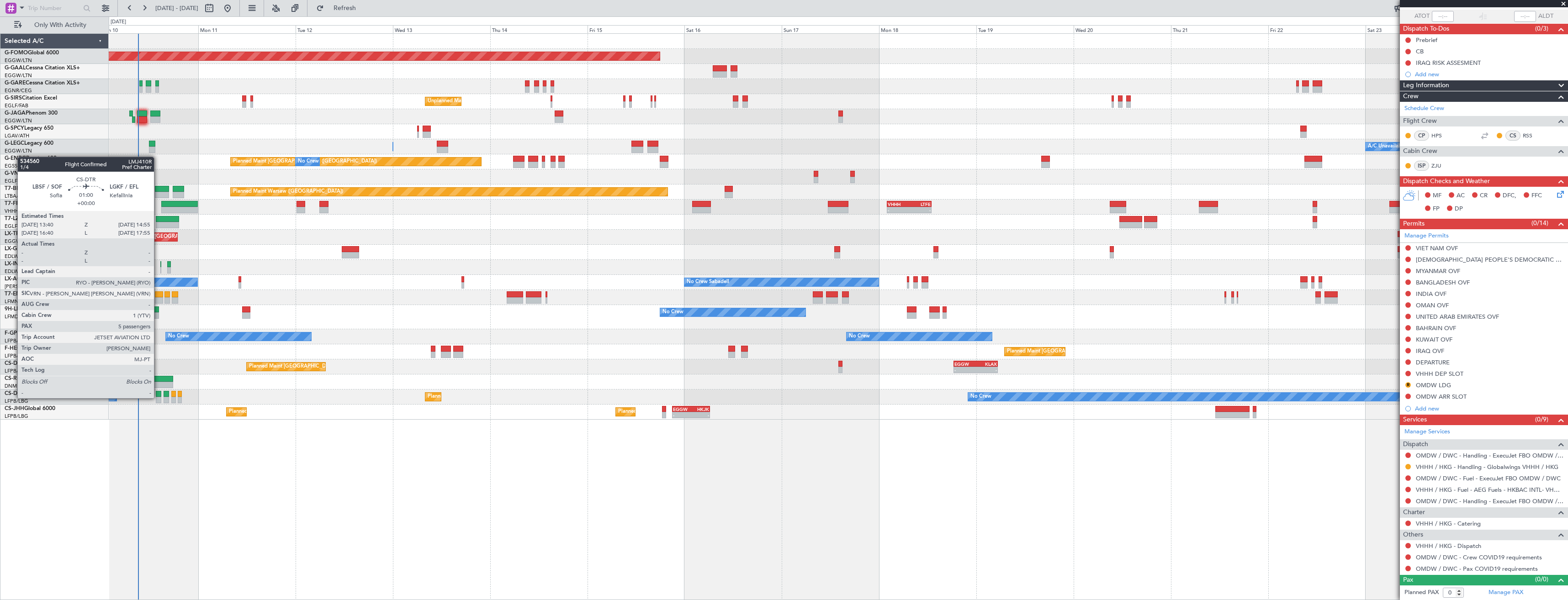
click at [158, 397] on div at bounding box center [158, 400] width 6 height 6
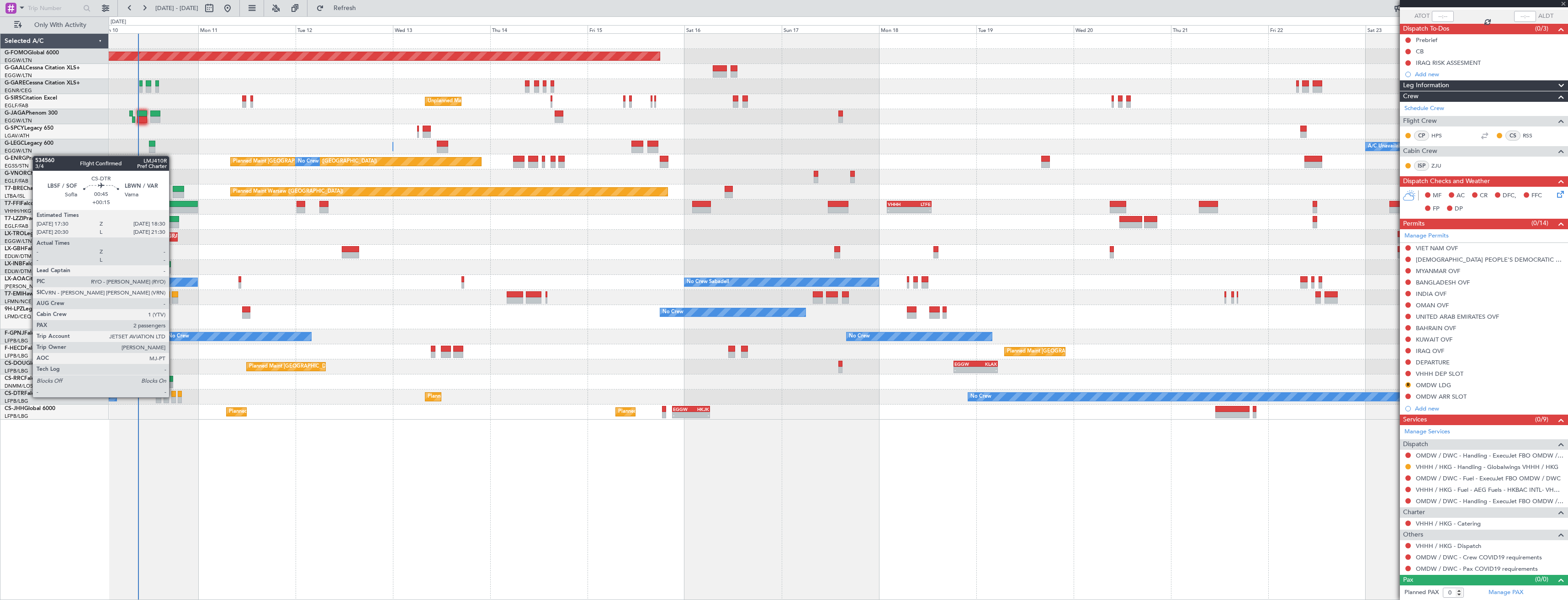
type input "5"
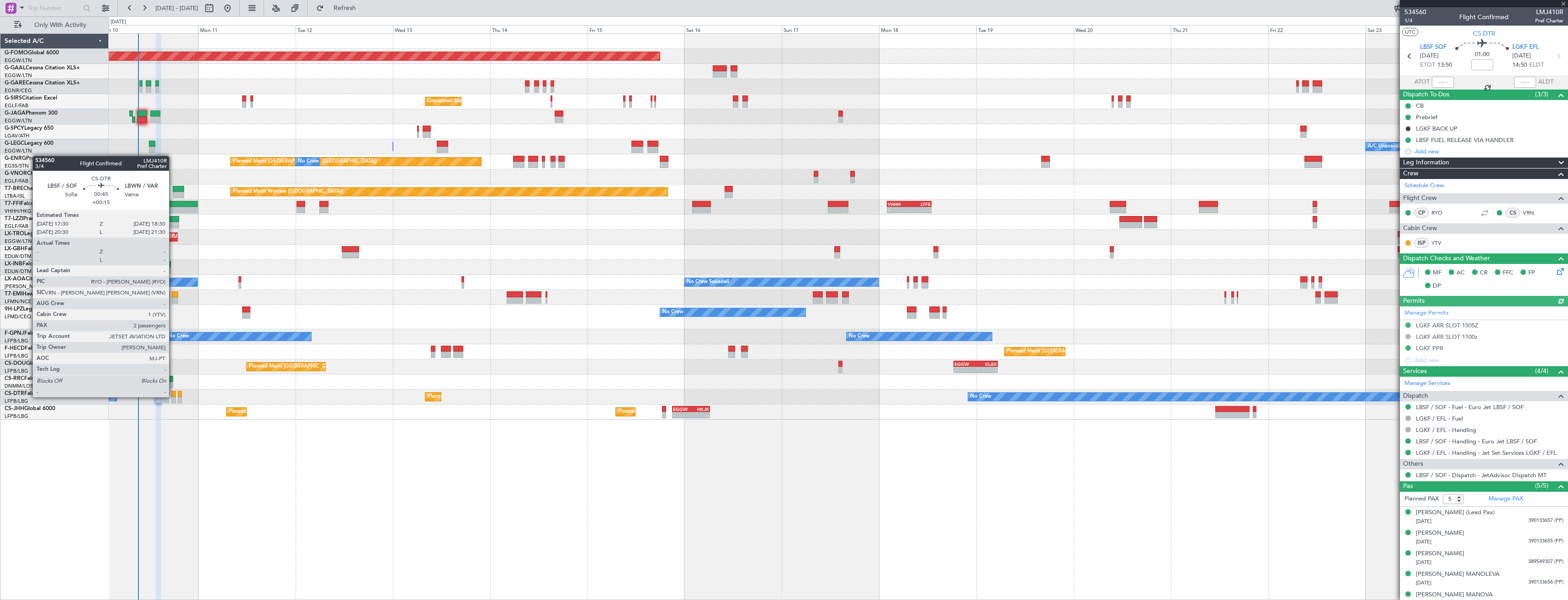
click at [173, 397] on div at bounding box center [173, 394] width 4 height 6
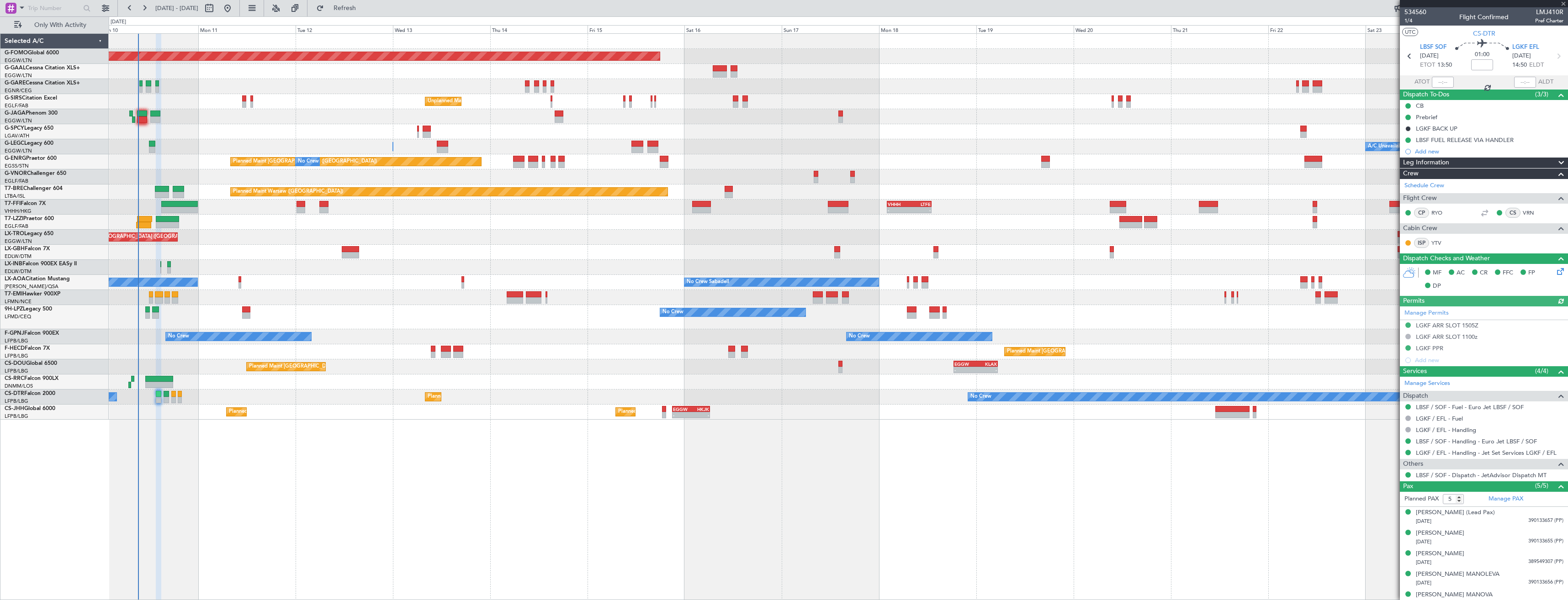
type input "+00:15"
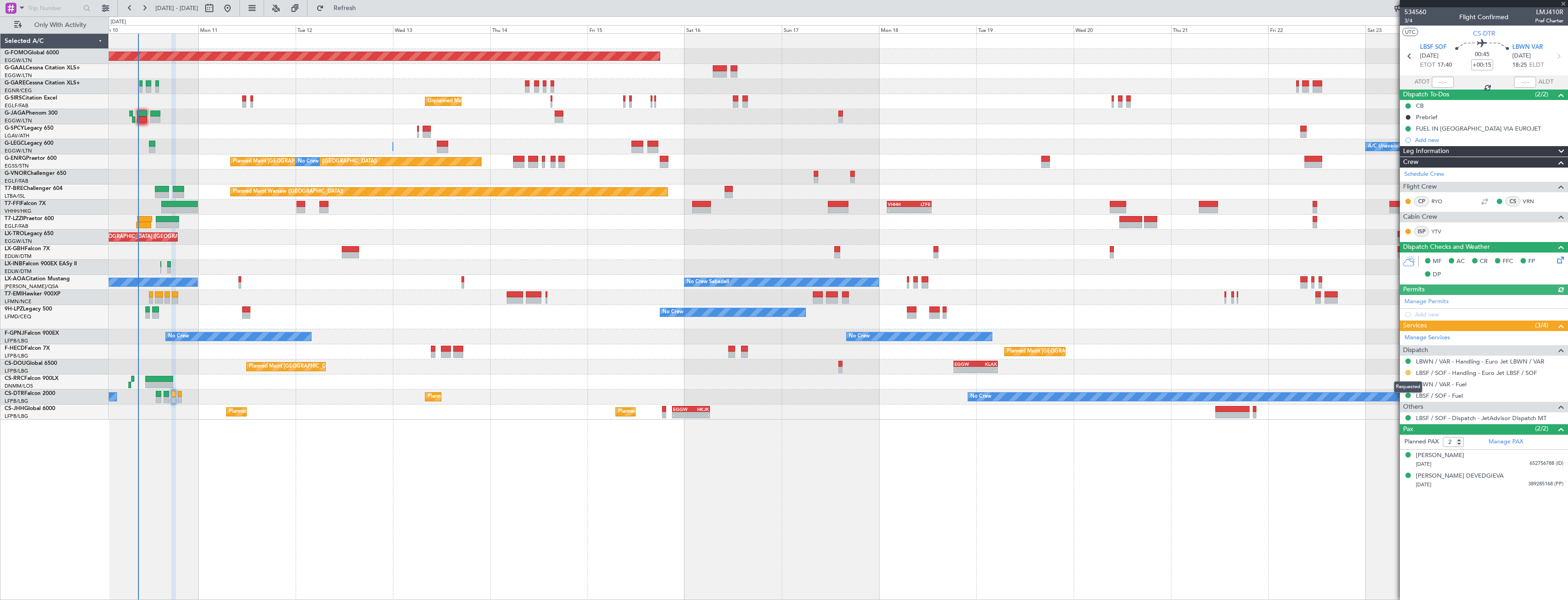
click at [1408, 373] on button at bounding box center [1408, 372] width 6 height 6
click at [1400, 479] on li "Confirmed" at bounding box center [1408, 481] width 106 height 14
click at [1557, 60] on icon at bounding box center [1558, 56] width 12 height 12
type input "0"
click at [1408, 360] on button at bounding box center [1408, 360] width 6 height 6
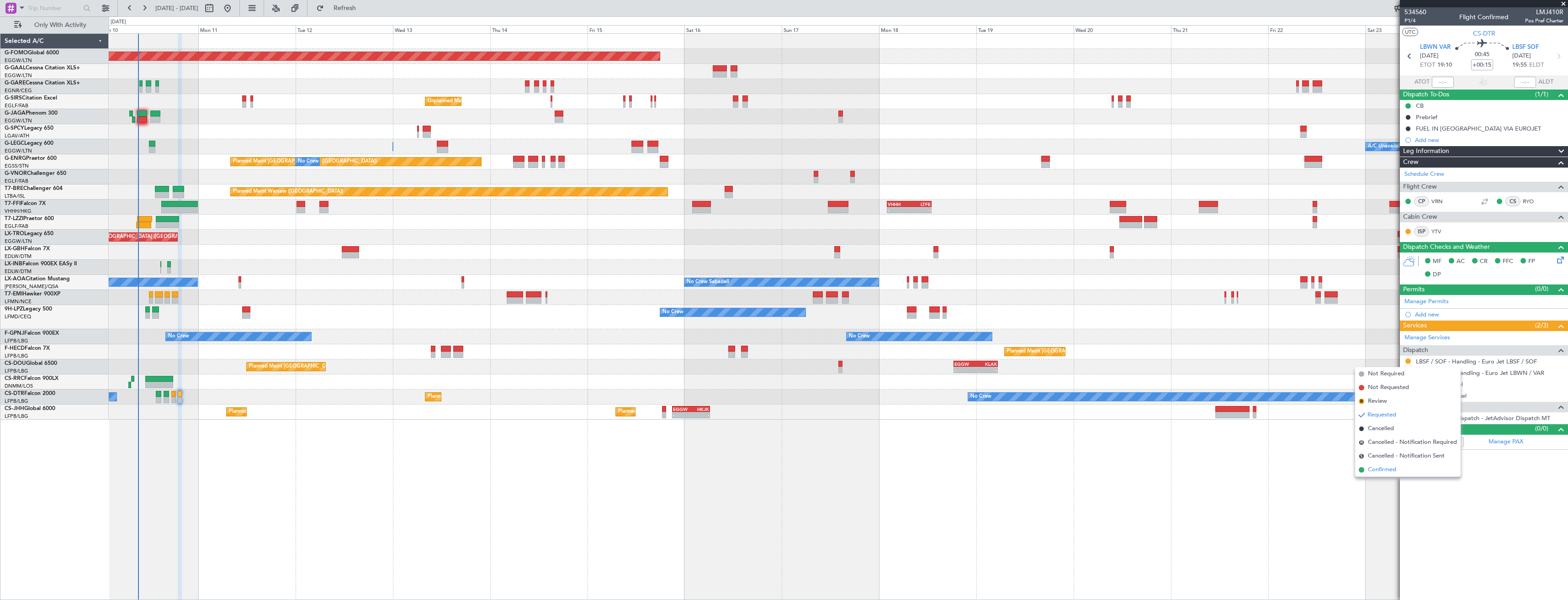
click at [1390, 471] on span "Confirmed" at bounding box center [1381, 469] width 28 height 9
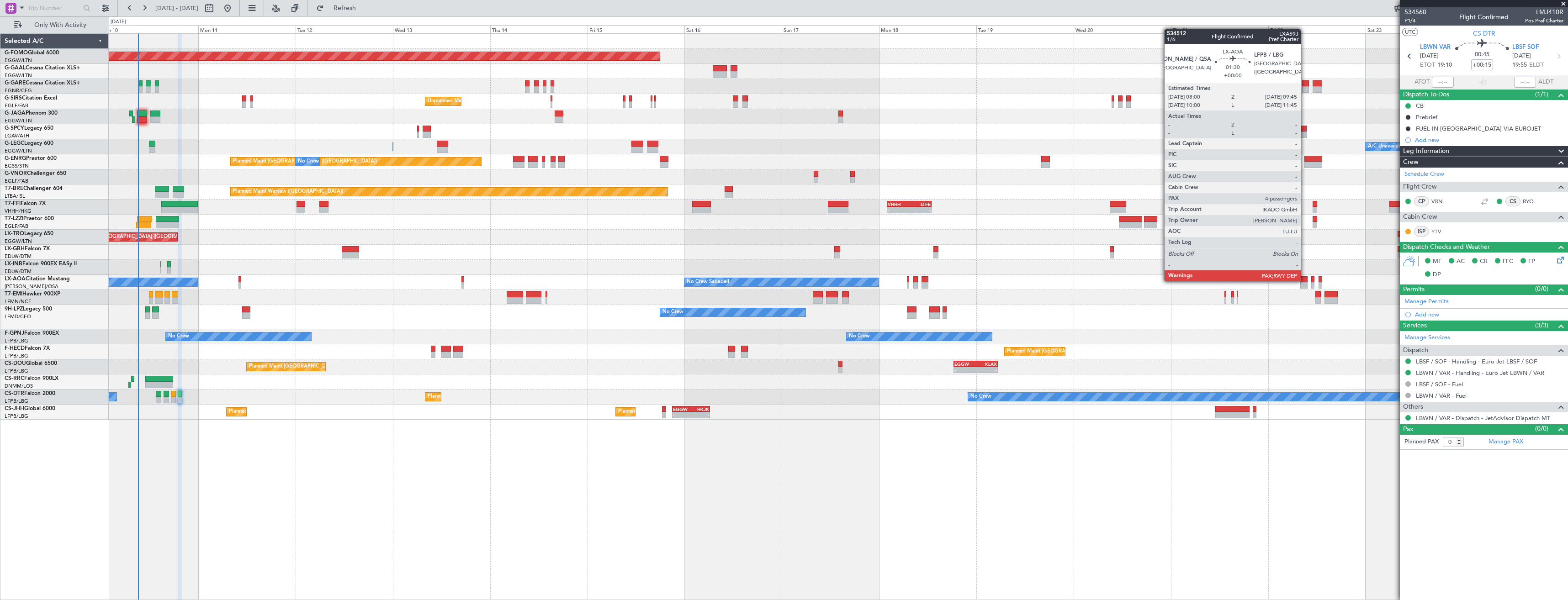
click at [1305, 280] on div at bounding box center [1303, 280] width 7 height 6
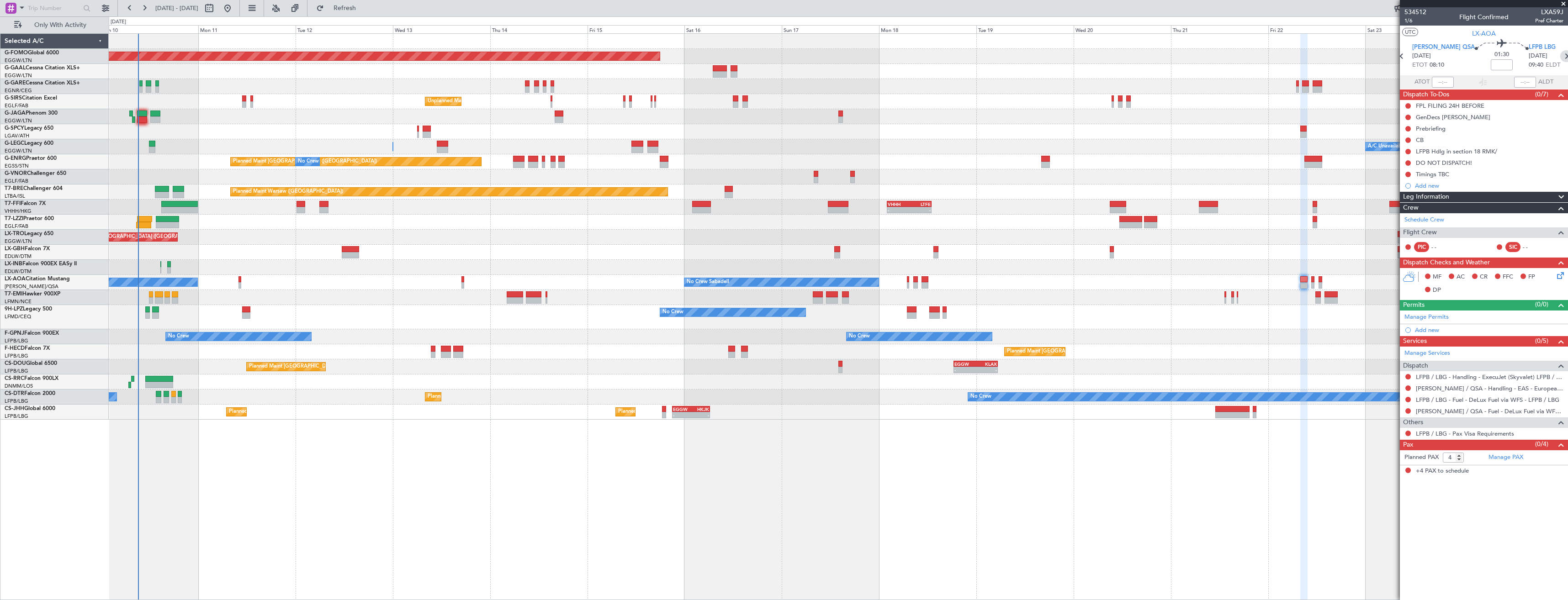
click at [1560, 58] on icon at bounding box center [1566, 56] width 12 height 12
type input "1"
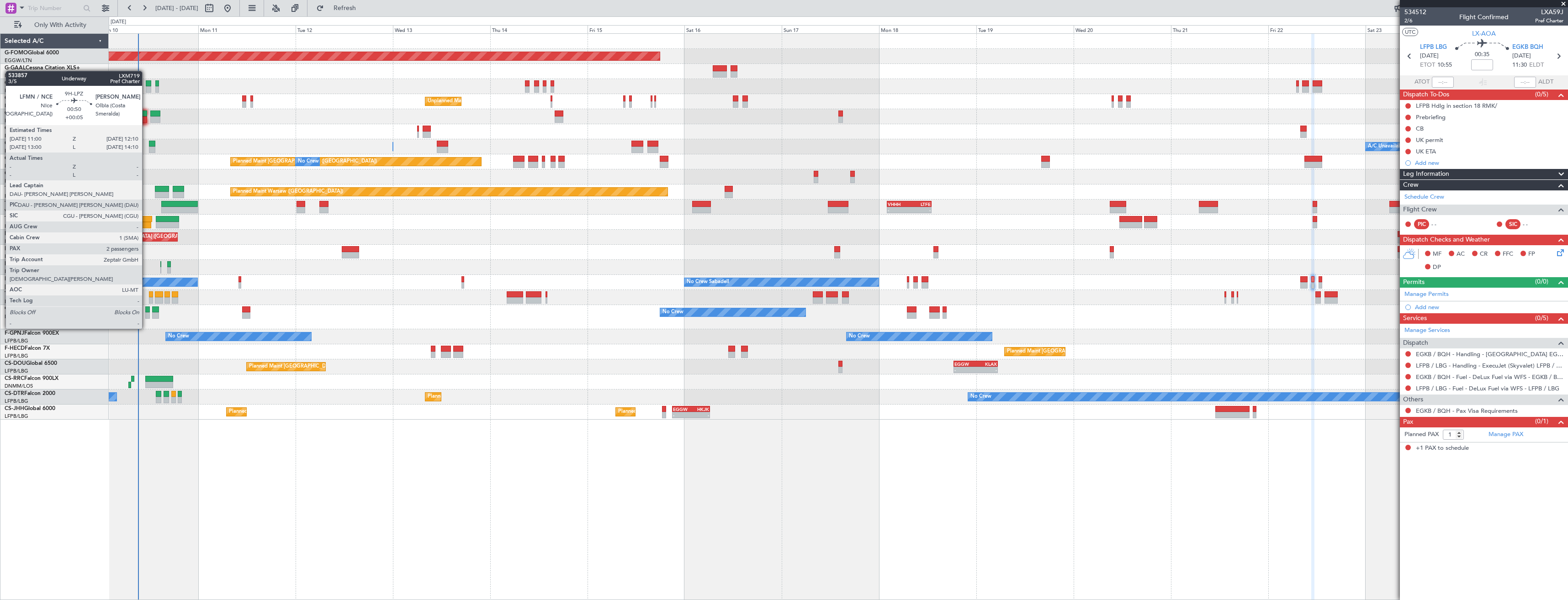
click at [146, 312] on div at bounding box center [148, 309] width 5 height 6
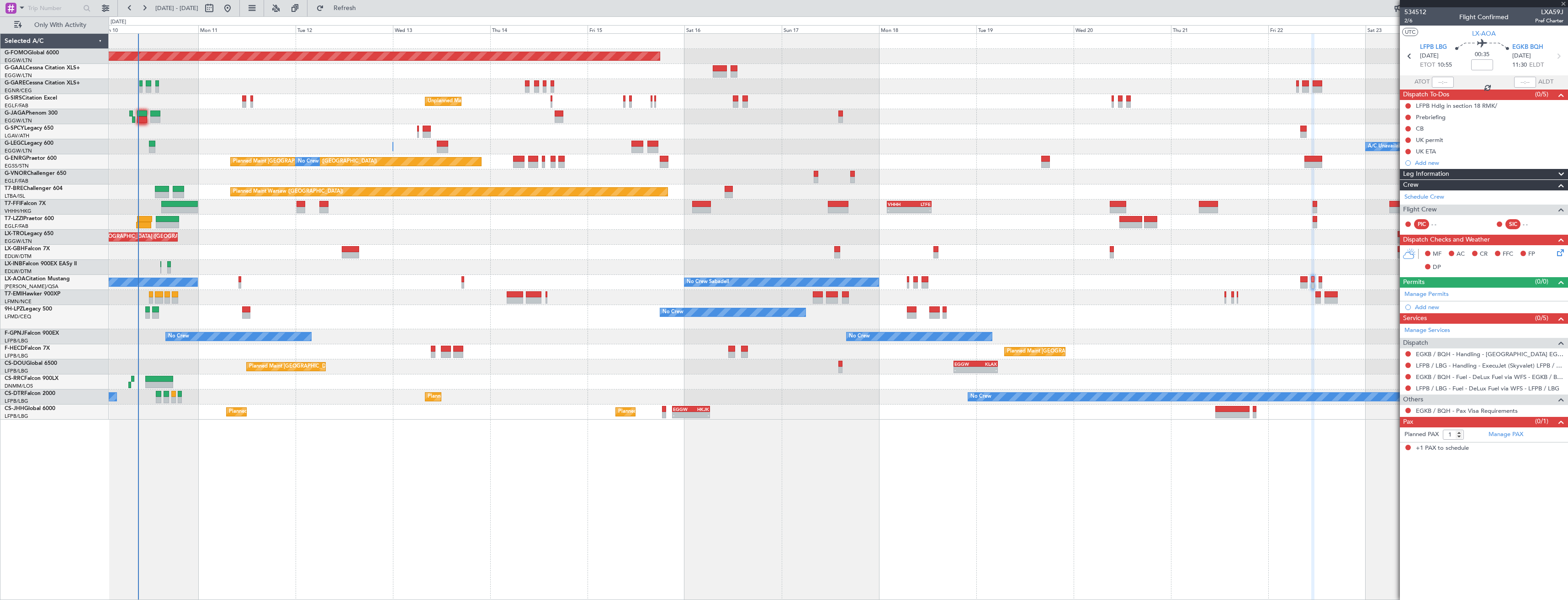
type input "+00:05"
type input "2"
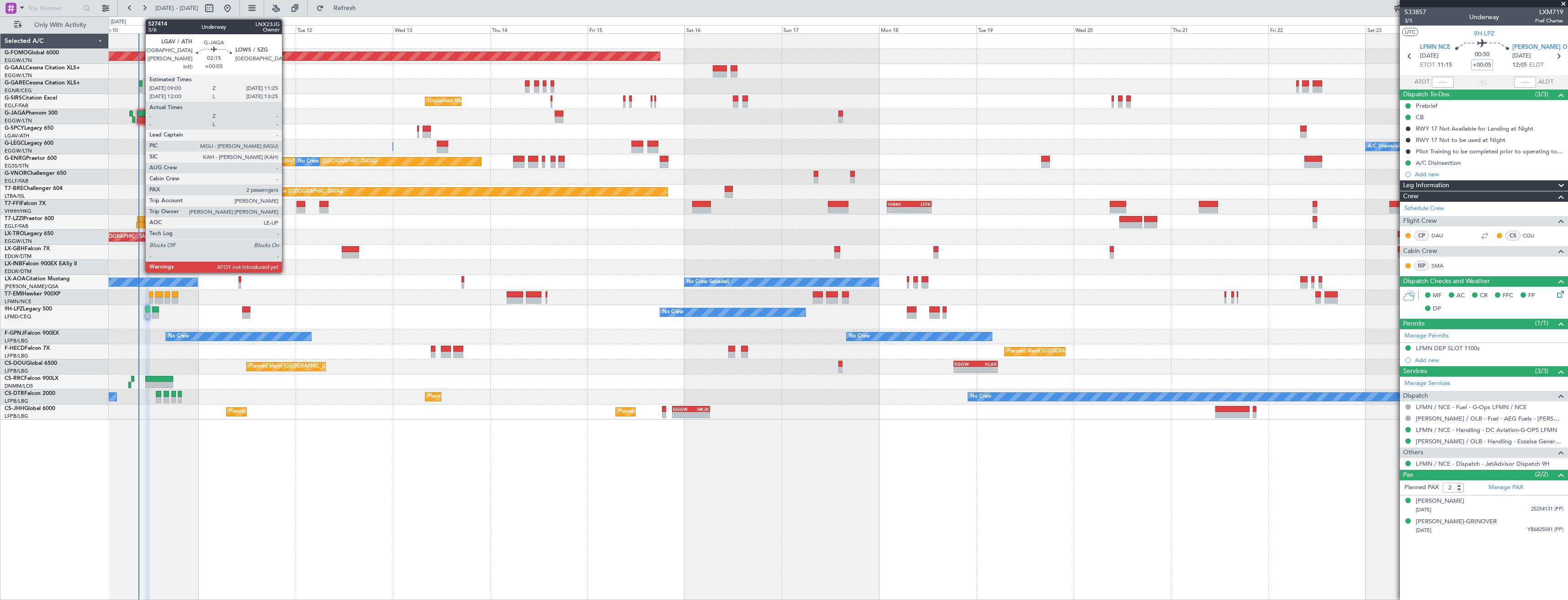
click at [141, 115] on div at bounding box center [142, 114] width 10 height 6
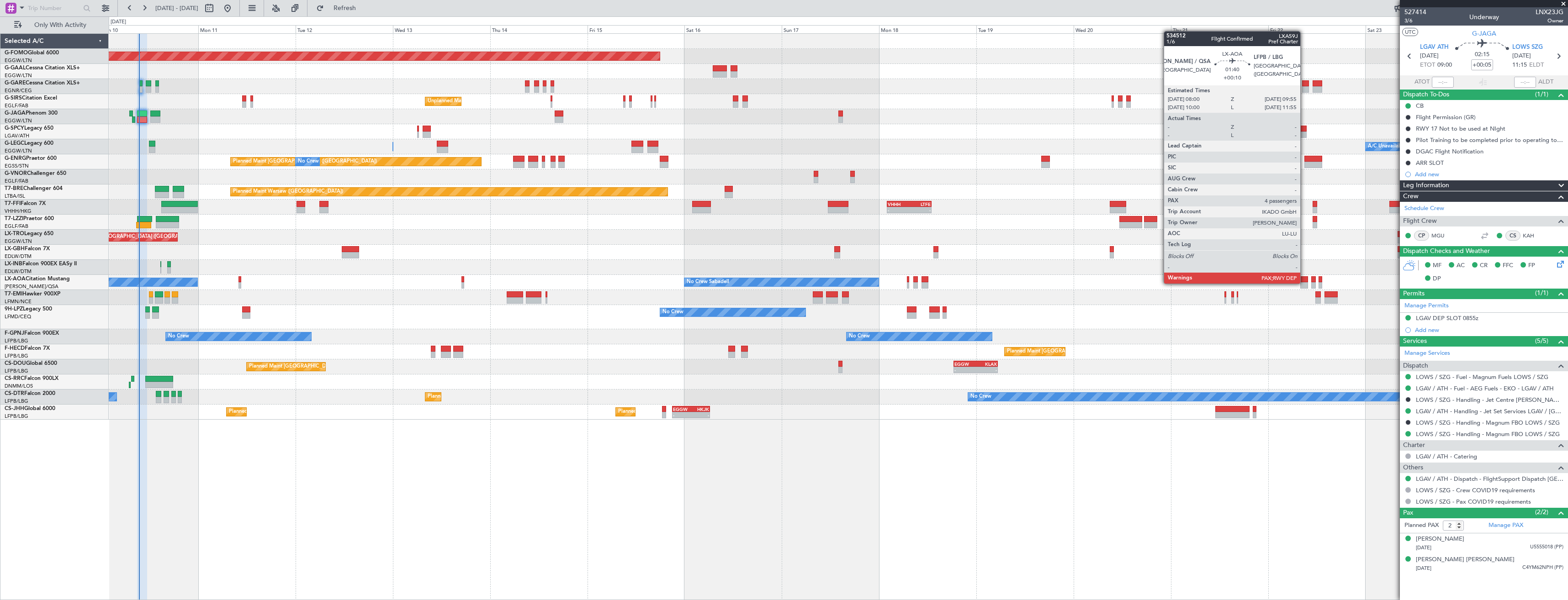
click at [1304, 283] on div at bounding box center [1304, 285] width 8 height 6
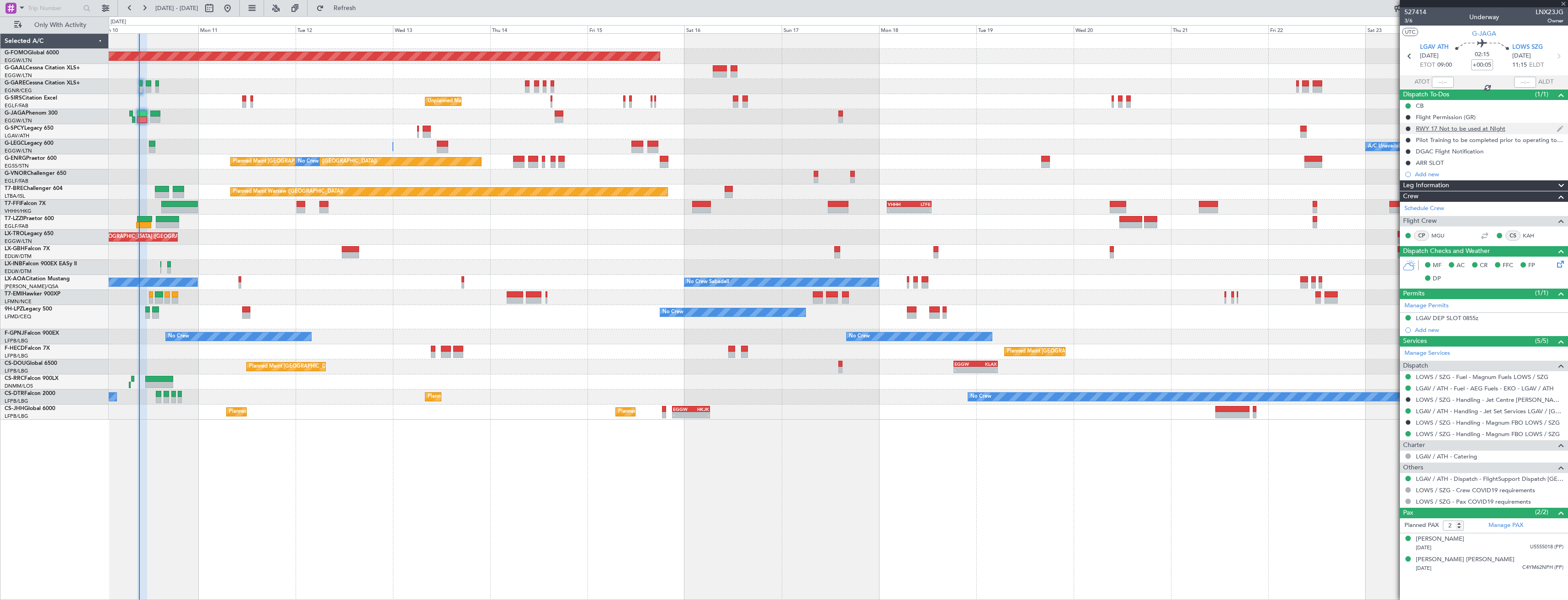
type input "+00:10"
type input "4"
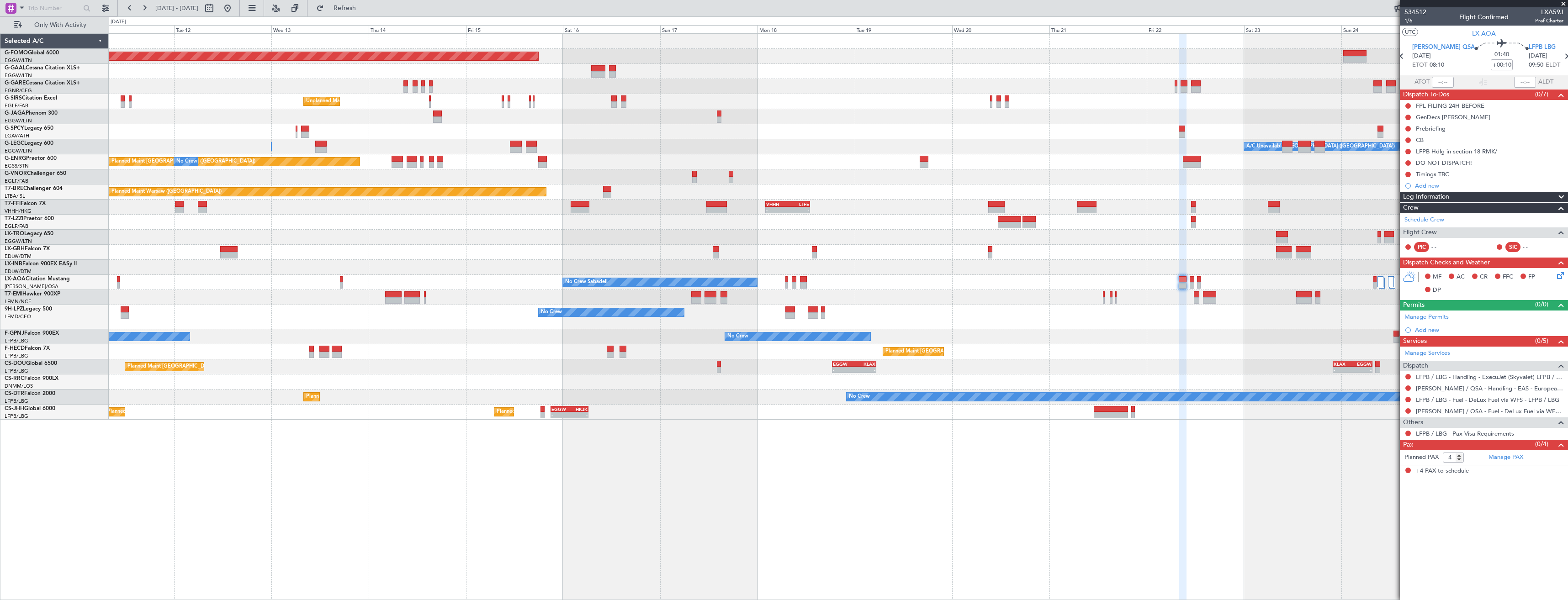
click at [1165, 321] on div "No Crew No Crew" at bounding box center [839, 317] width 1459 height 24
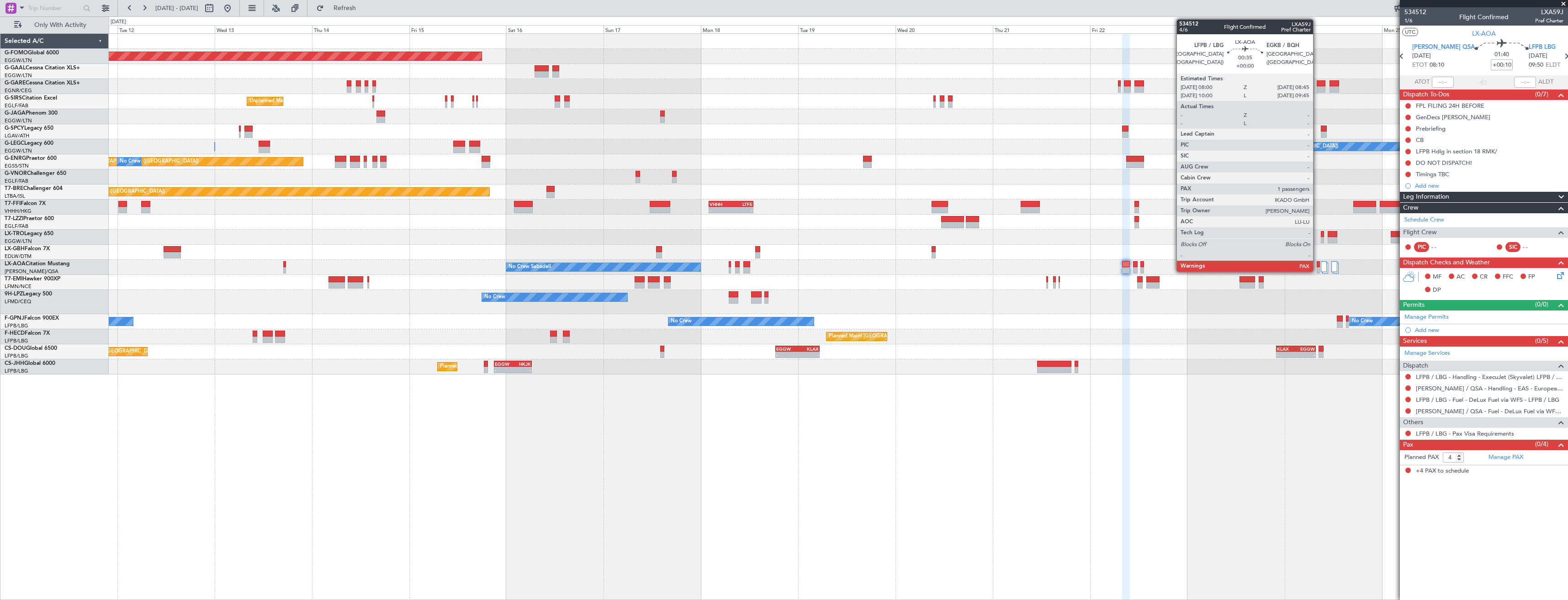
click at [1317, 268] on div at bounding box center [1318, 270] width 3 height 6
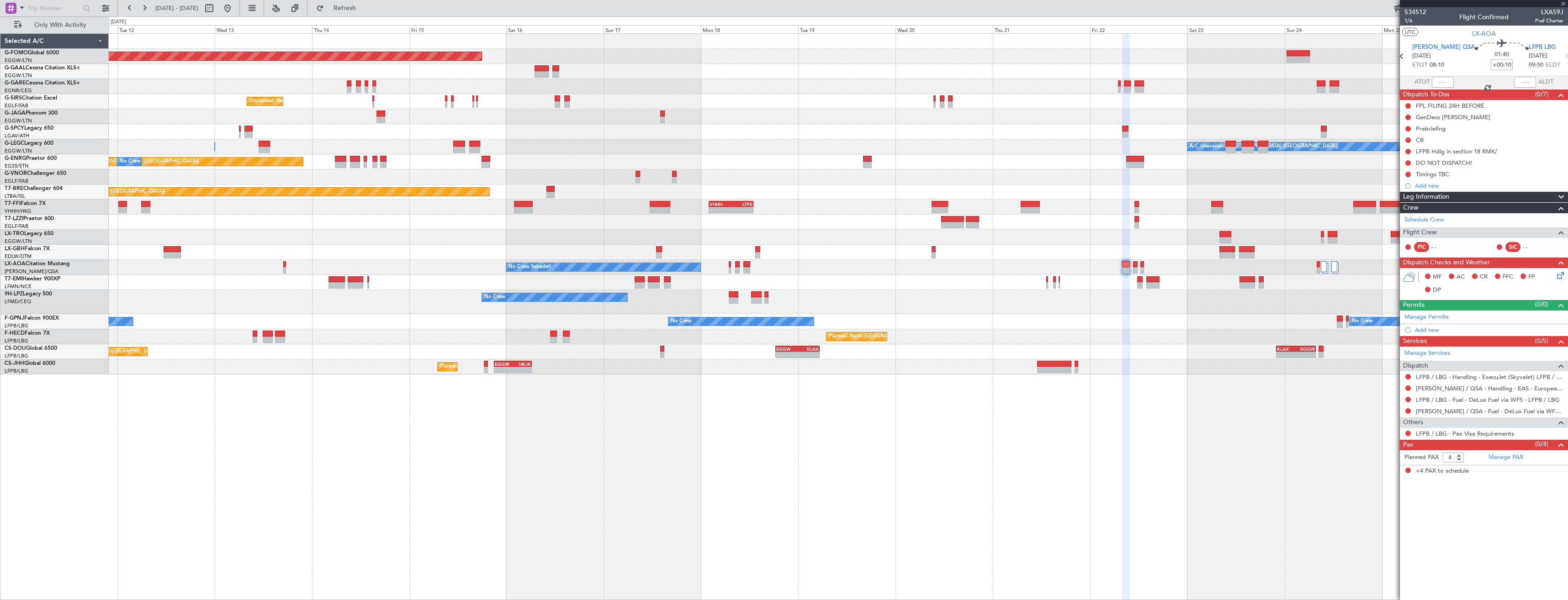
type input "1"
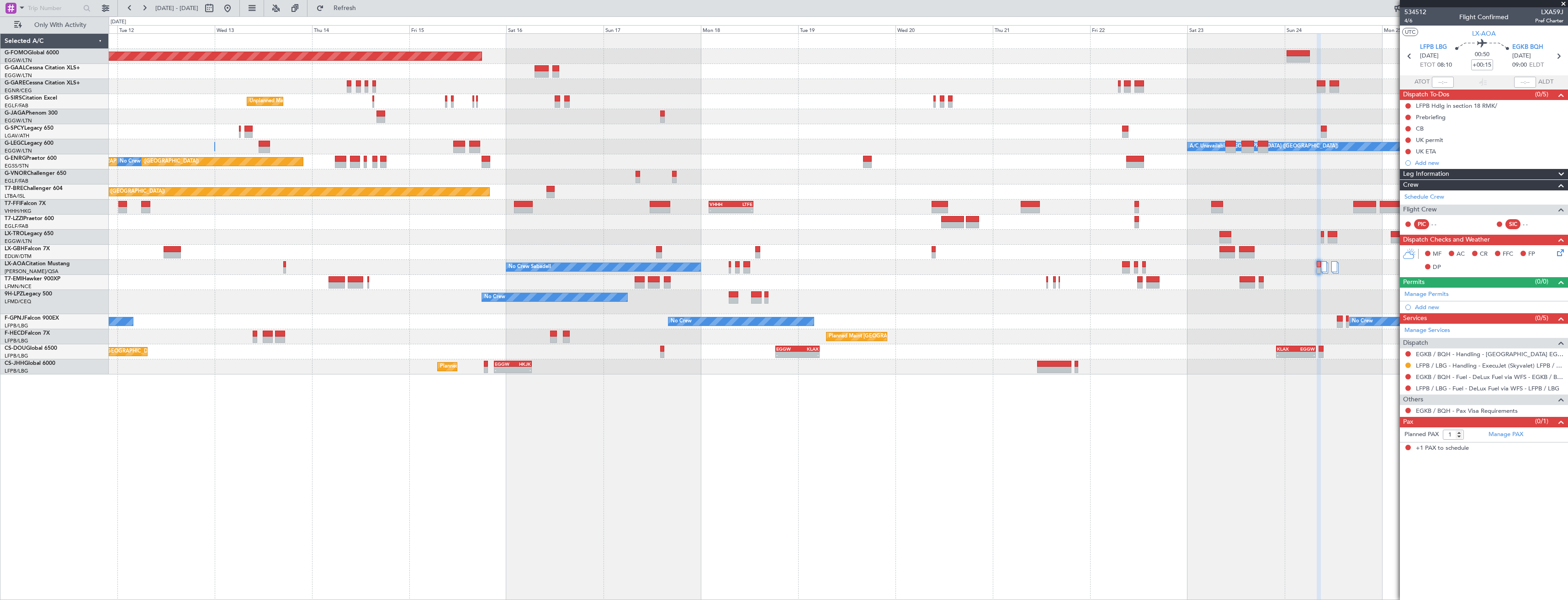
click at [645, 369] on div "Planned Maint Windsor Locks ([PERSON_NAME] Intl) Planned [GEOGRAPHIC_DATA] No C…" at bounding box center [839, 203] width 1459 height 340
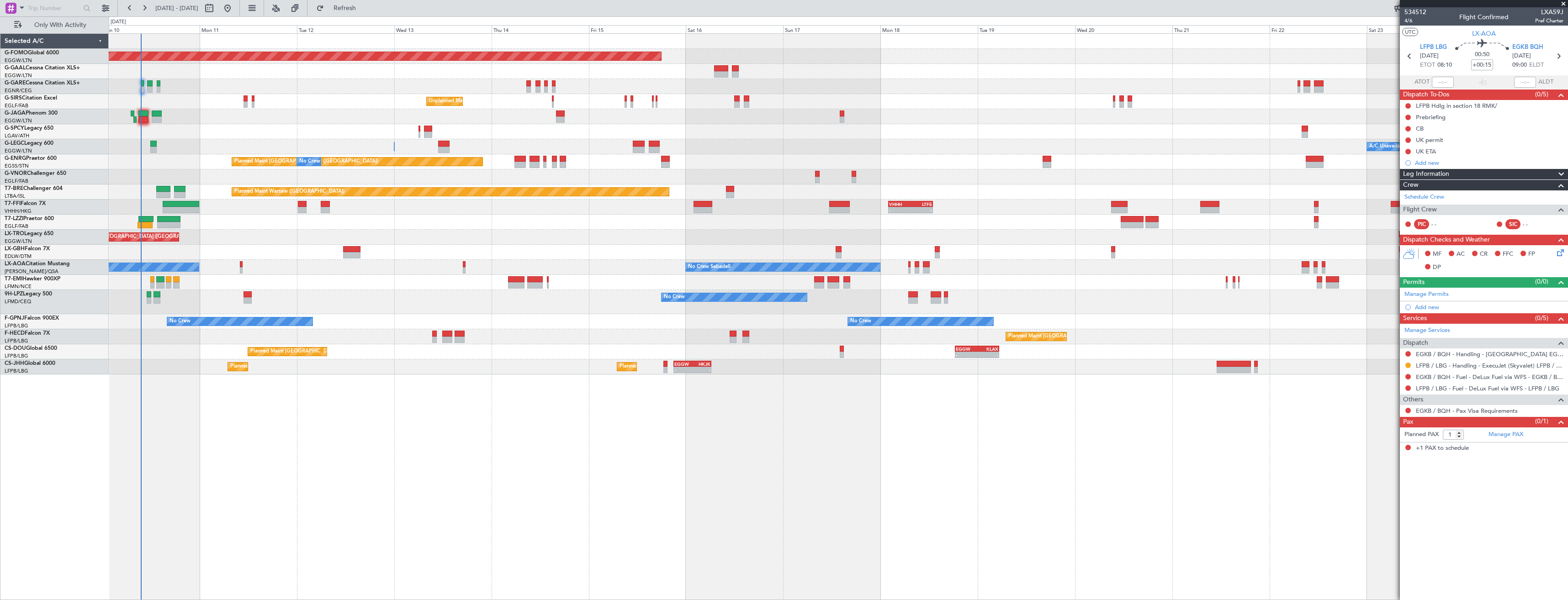
click at [275, 390] on div "Planned Maint Windsor Locks ([PERSON_NAME] Intl) Planned [GEOGRAPHIC_DATA] No C…" at bounding box center [839, 316] width 1459 height 566
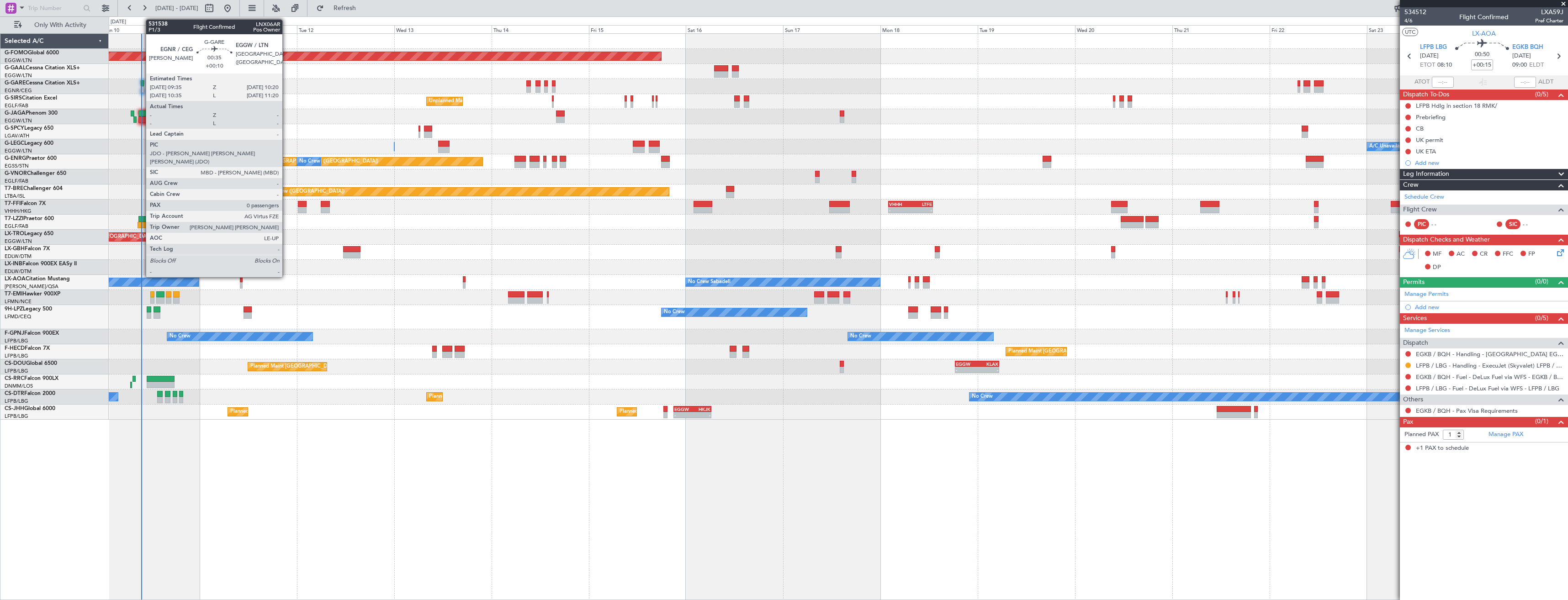
click at [141, 83] on div at bounding box center [143, 83] width 3 height 6
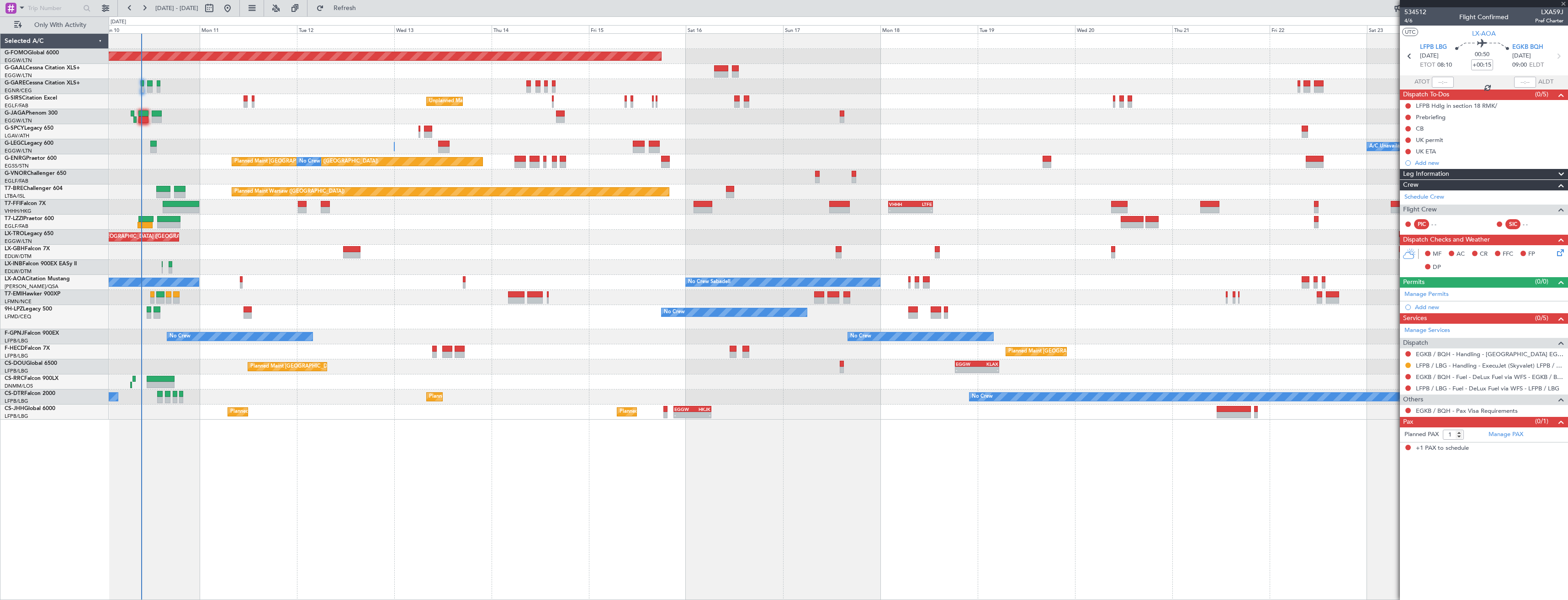
type input "+00:10"
type input "0"
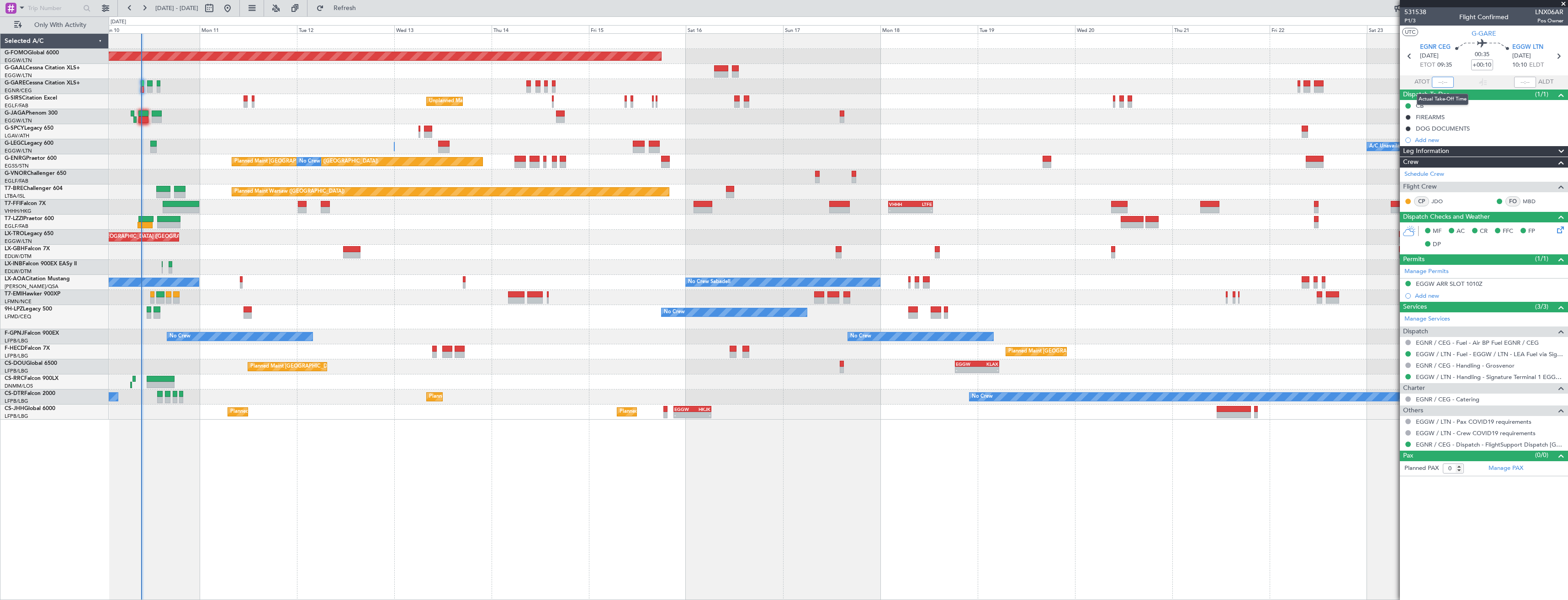
click at [1442, 85] on input "text" at bounding box center [1442, 83] width 22 height 11
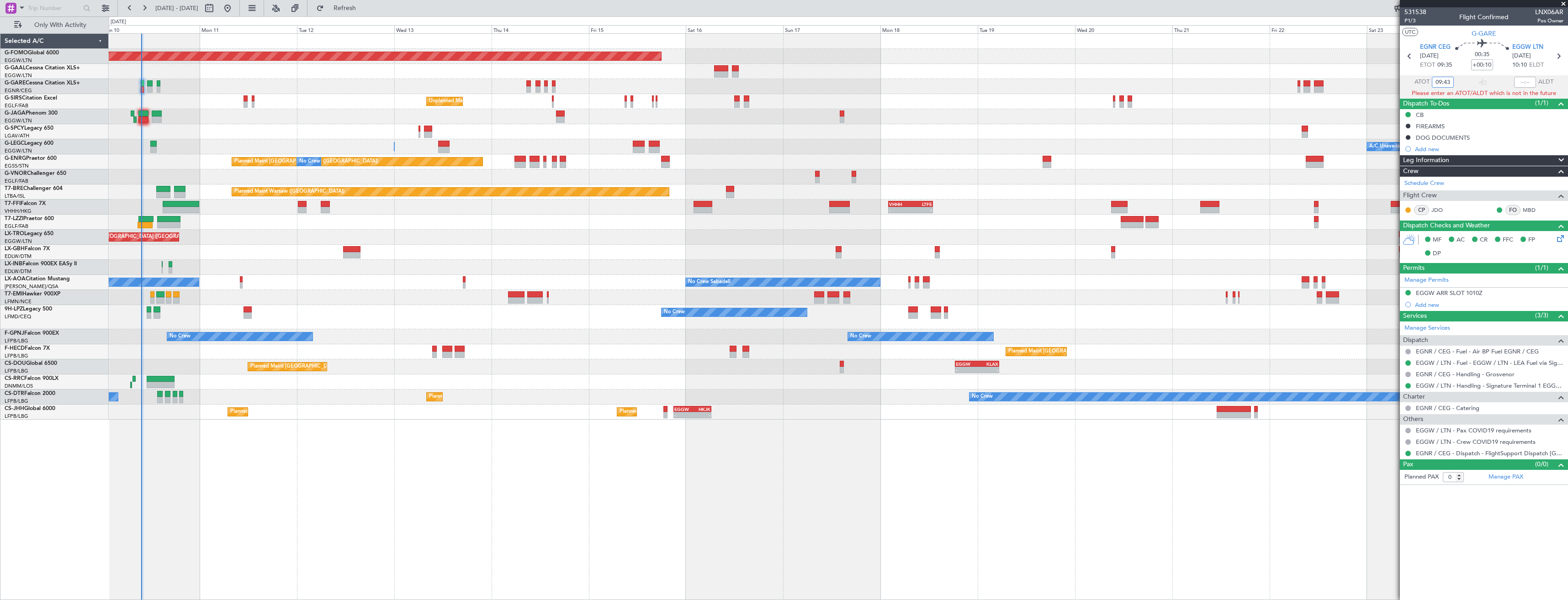
type input "09:43"
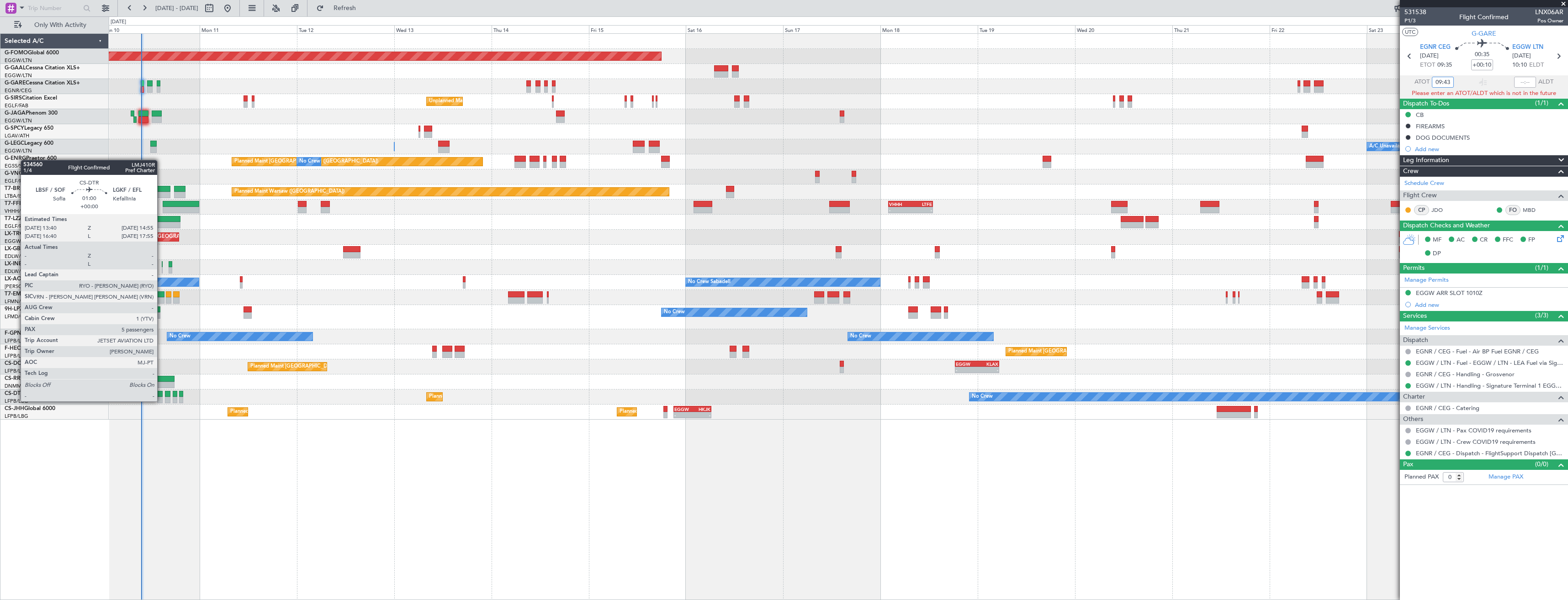
click at [161, 401] on div at bounding box center [160, 400] width 6 height 6
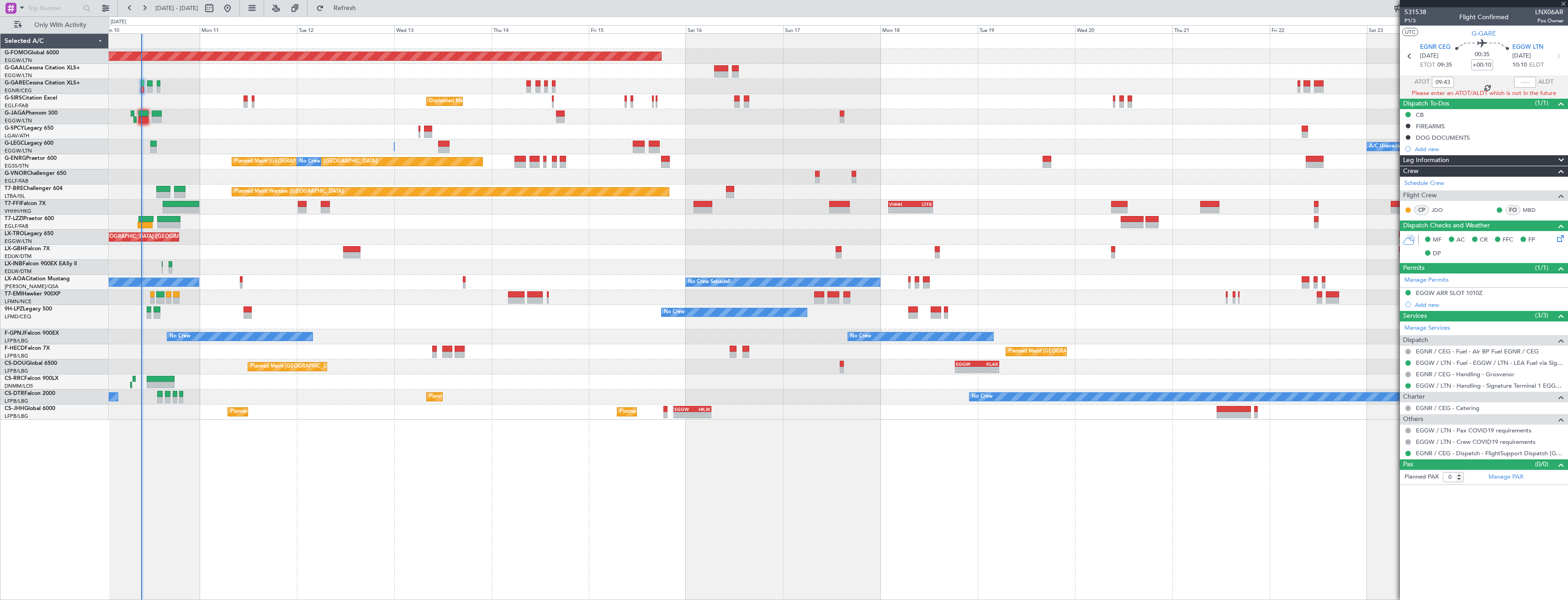
type input "5"
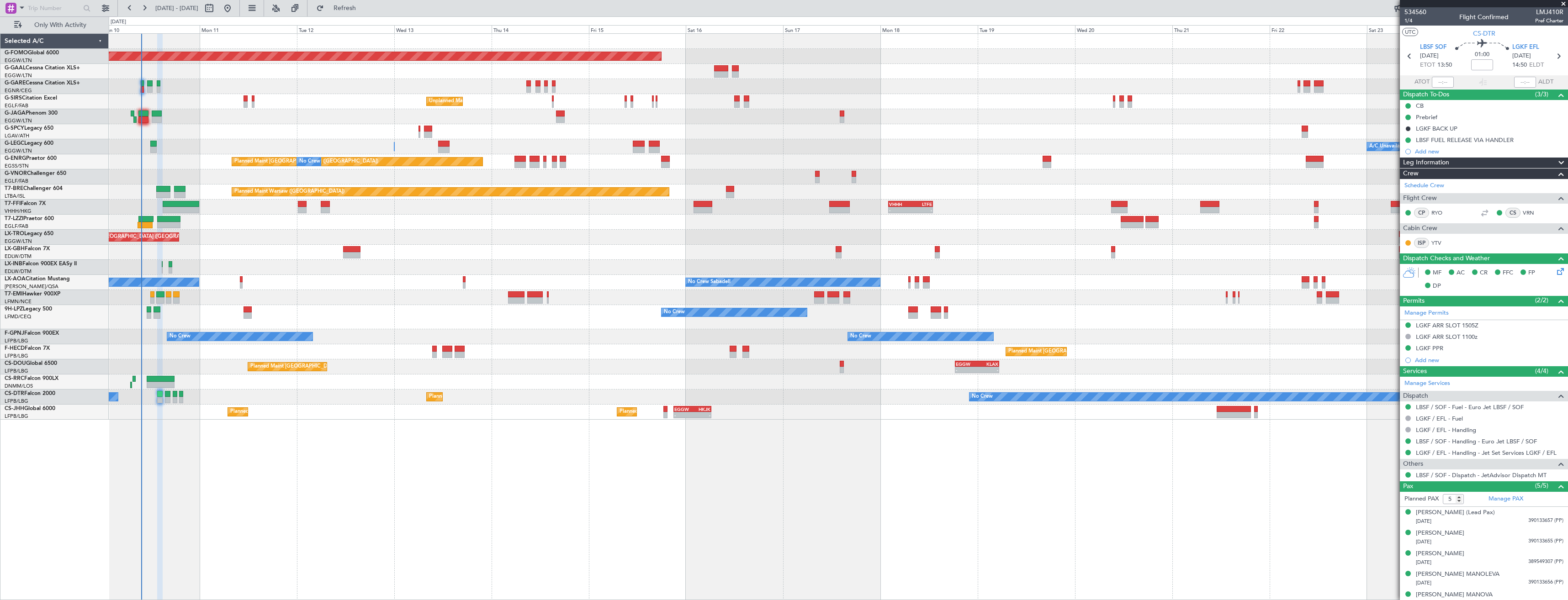
click at [649, 289] on div "Planned Maint Windsor Locks ([PERSON_NAME] Intl) Planned [GEOGRAPHIC_DATA] No C…" at bounding box center [839, 227] width 1459 height 386
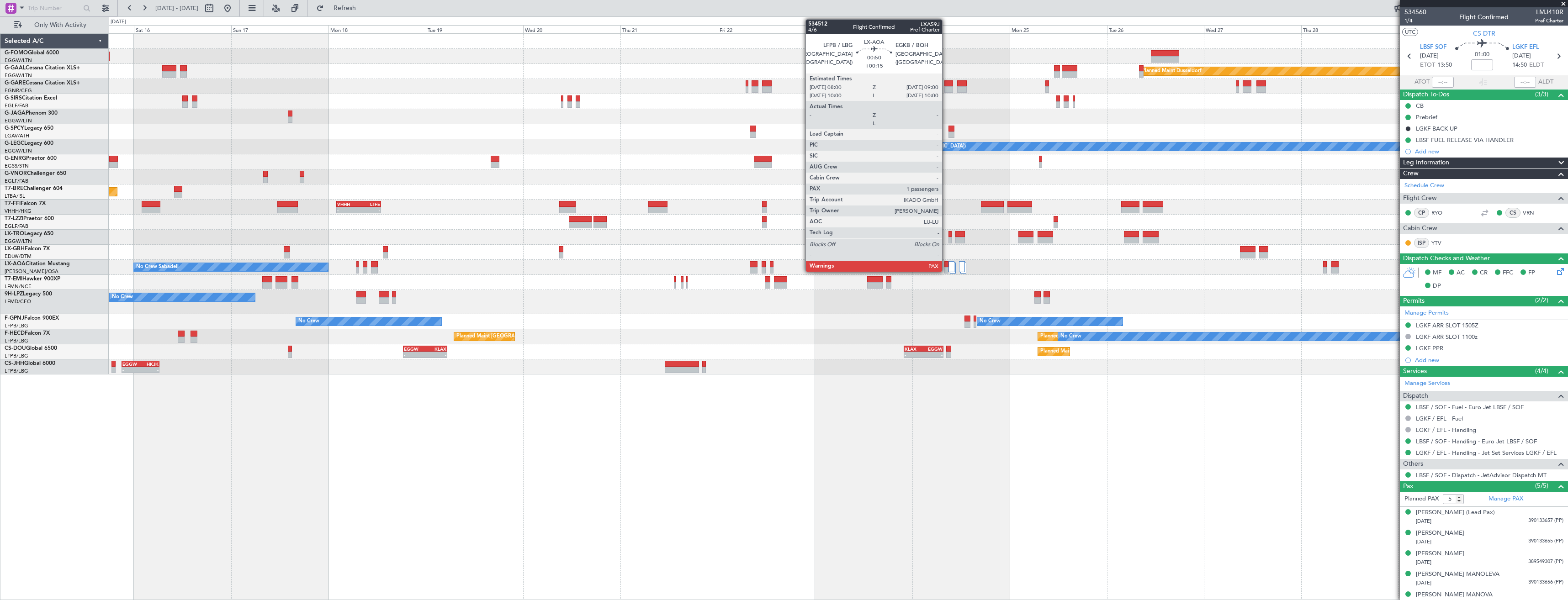
click at [946, 270] on div at bounding box center [946, 270] width 4 height 6
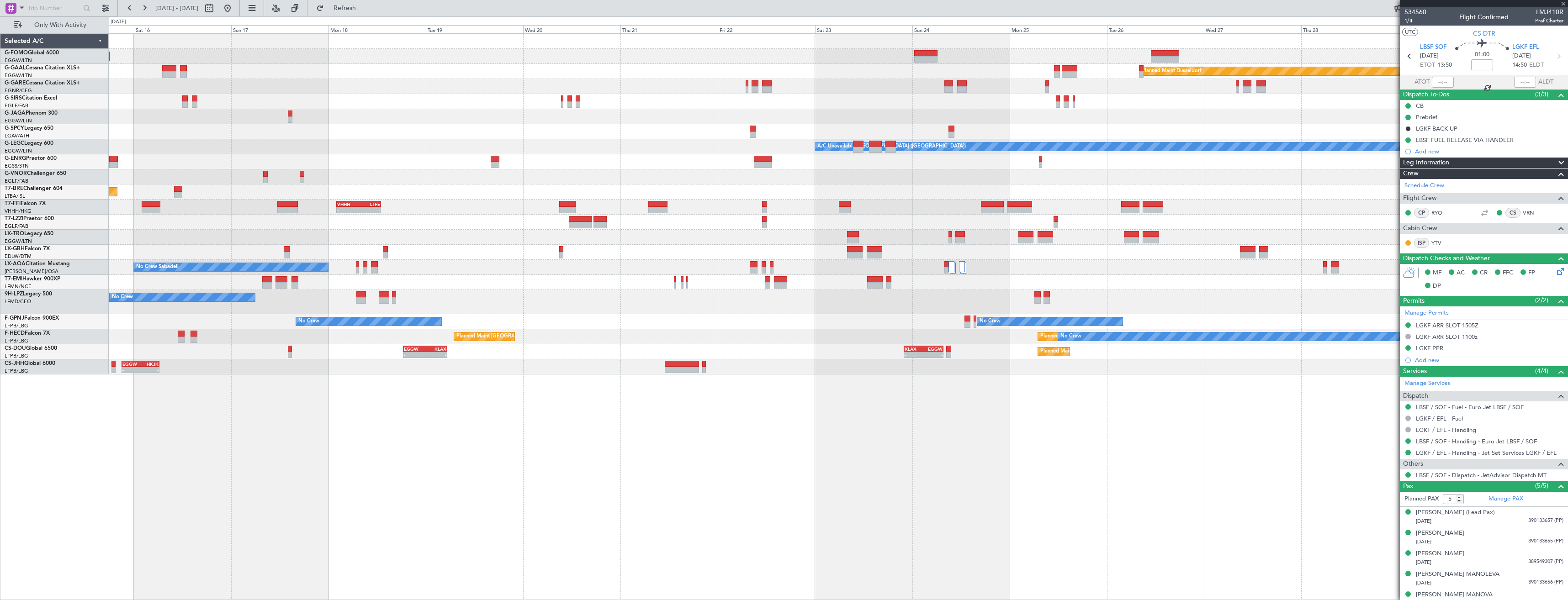
type input "+00:15"
type input "1"
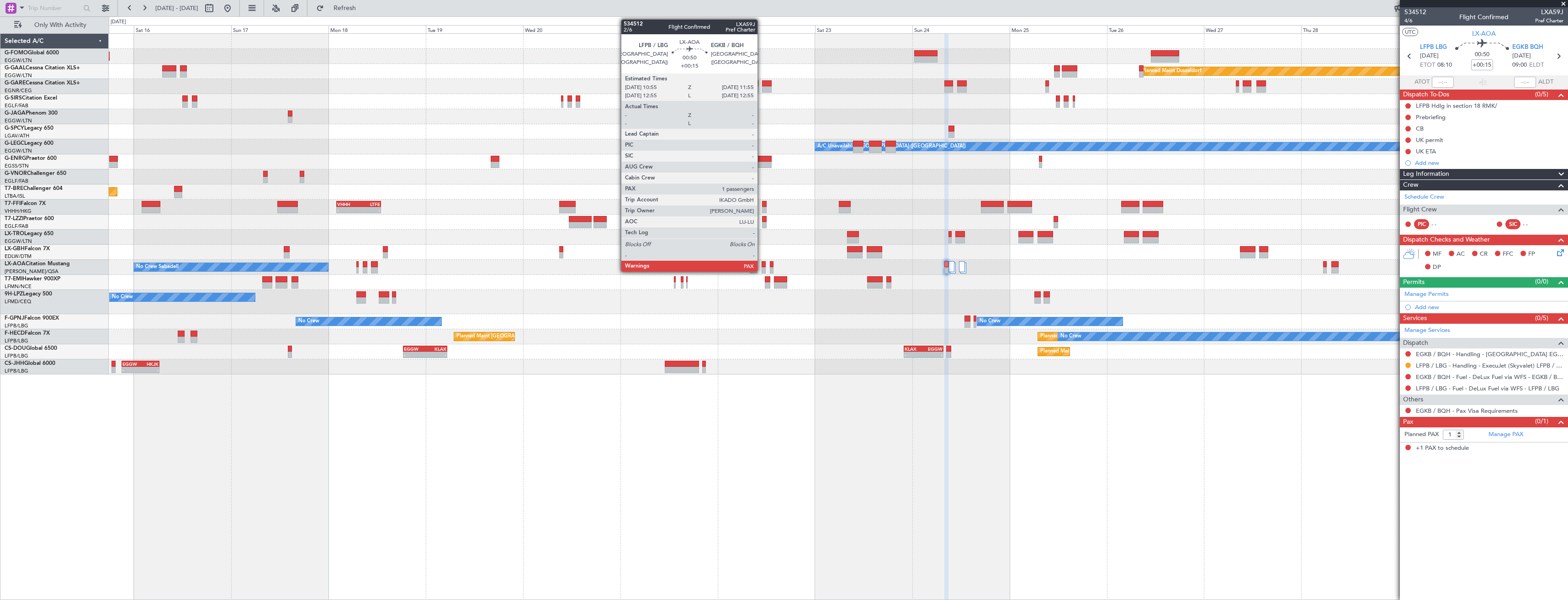
click at [762, 268] on div at bounding box center [763, 270] width 4 height 6
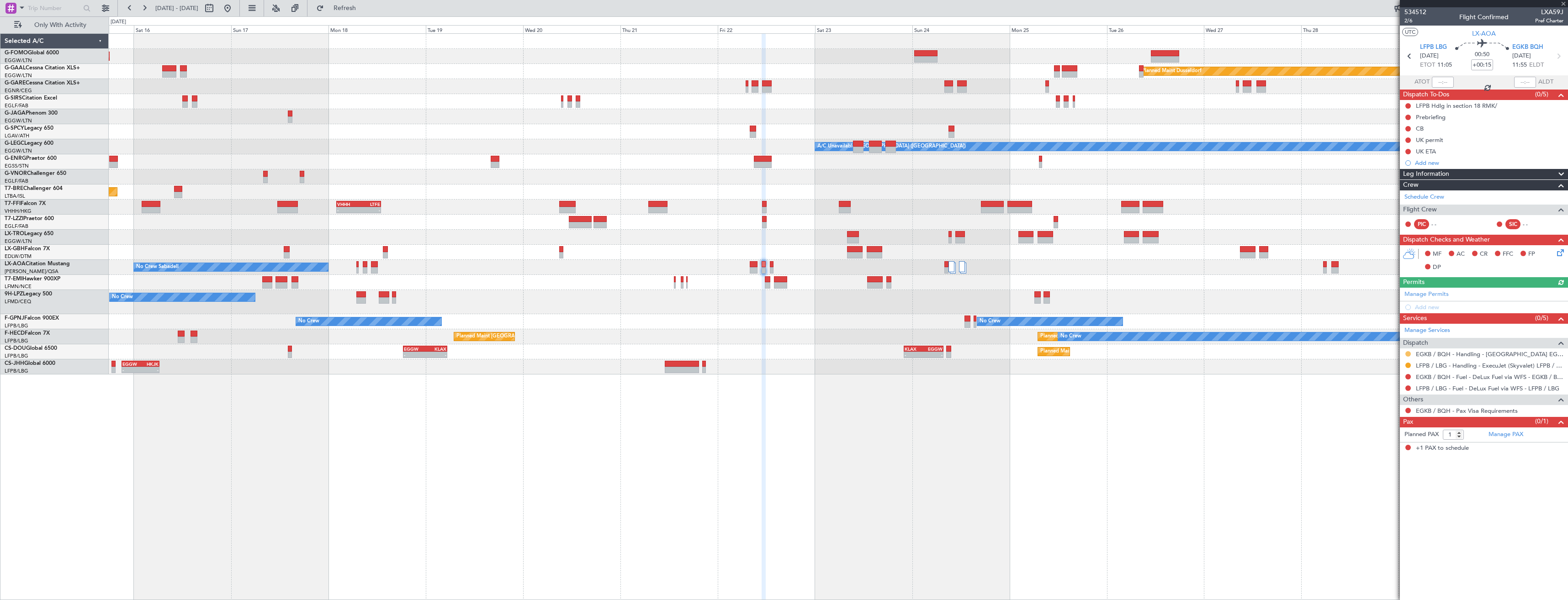
click at [1407, 352] on button at bounding box center [1408, 353] width 6 height 6
click at [1400, 463] on li "Confirmed" at bounding box center [1408, 462] width 106 height 14
click at [1559, 60] on icon at bounding box center [1558, 56] width 12 height 12
type input "+00:05"
type input "2"
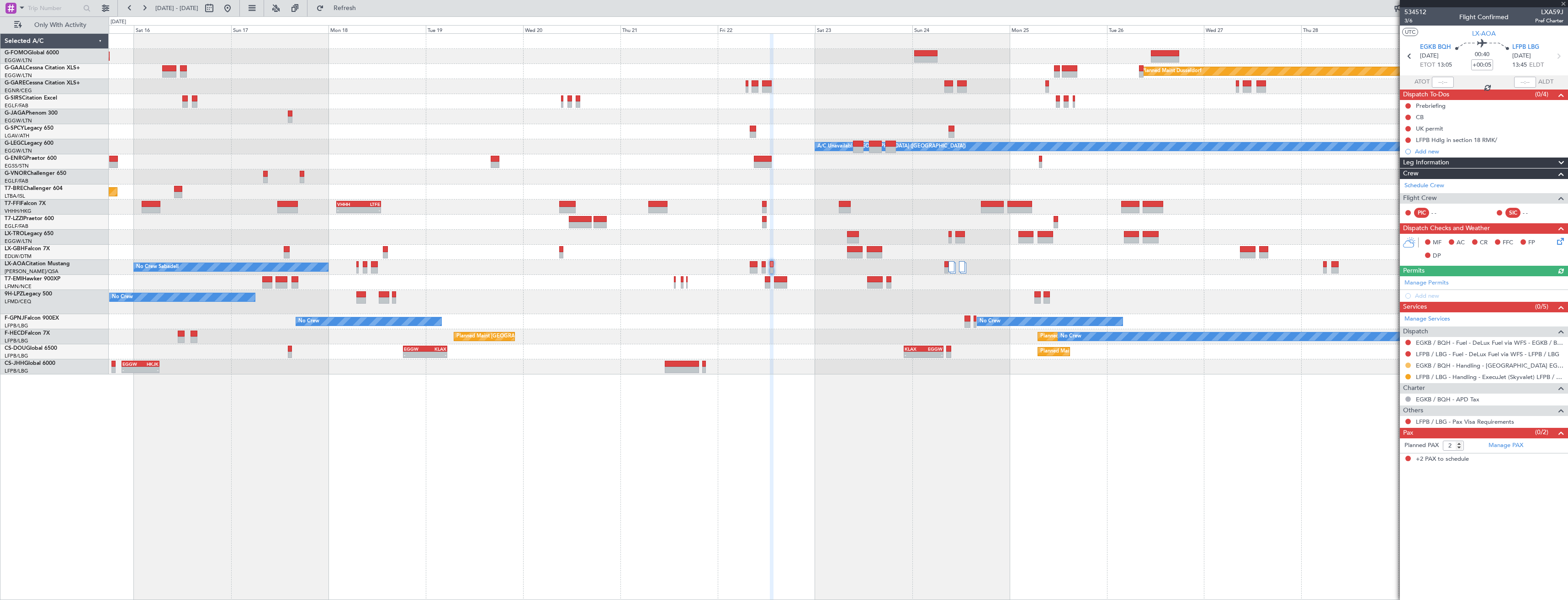
click at [1408, 364] on button at bounding box center [1408, 365] width 6 height 6
click at [1378, 473] on span "Confirmed" at bounding box center [1381, 473] width 28 height 9
